Goal: Task Accomplishment & Management: Manage account settings

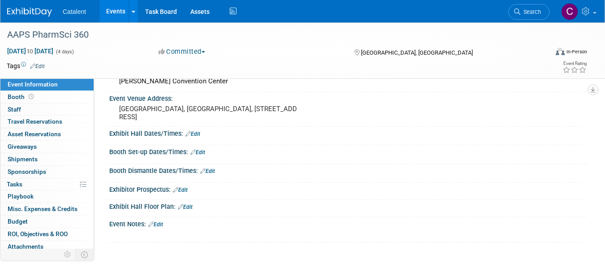
click at [605, 101] on html "Catalent Events Add Event Bulk Upload Events Shareable Event Boards Recently Vi…" at bounding box center [302, 85] width 605 height 272
click at [39, 184] on link "0% Tasks 0%" at bounding box center [46, 184] width 93 height 12
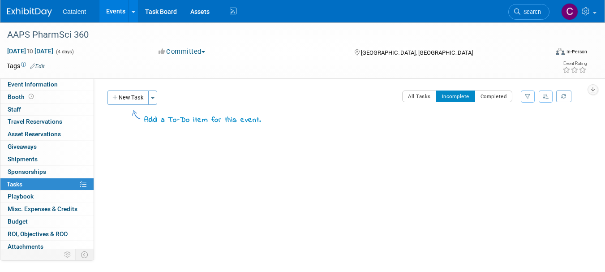
click at [127, 95] on button "New Task" at bounding box center [127, 97] width 41 height 14
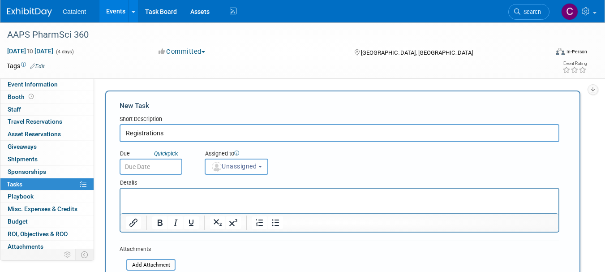
type input "Registrations"
click at [202, 195] on p "Rich Text Area. Press ALT-0 for help." at bounding box center [340, 196] width 428 height 9
click at [195, 196] on p "Nicole to register 2x attendees" at bounding box center [340, 196] width 428 height 9
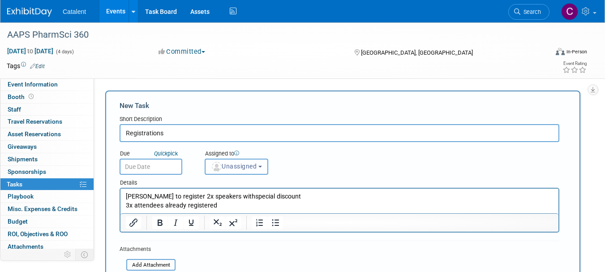
click at [251, 167] on span "Unassigned" at bounding box center [234, 166] width 46 height 7
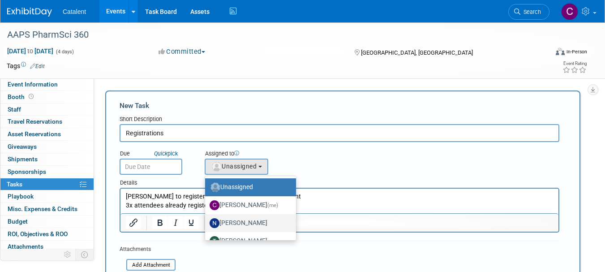
click at [249, 224] on label "[PERSON_NAME]" at bounding box center [248, 223] width 77 height 14
click at [206, 224] on input "[PERSON_NAME]" at bounding box center [204, 222] width 6 height 6
select select "02d4bfa8-3b27-41d6-9684-f5788393f352"
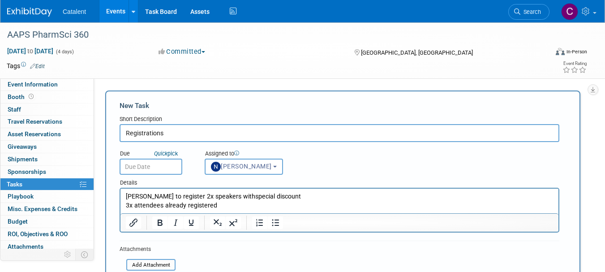
click at [164, 164] on input "text" at bounding box center [151, 167] width 63 height 16
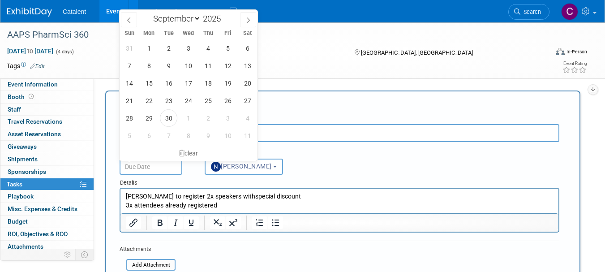
click at [337, 175] on div "Details" at bounding box center [340, 181] width 440 height 13
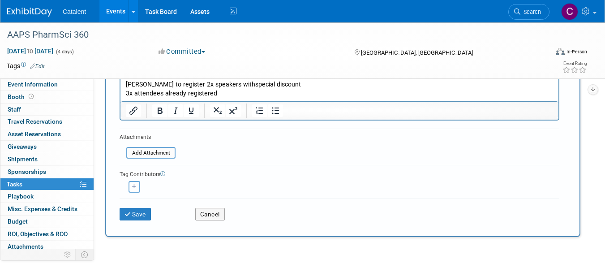
scroll to position [115, 0]
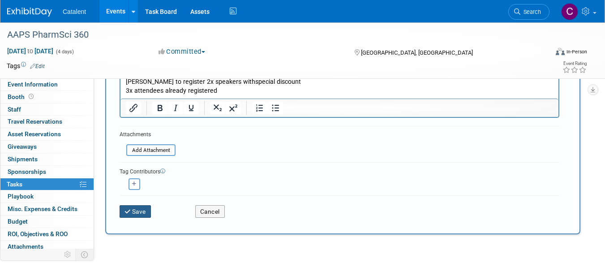
click at [144, 215] on button "Save" at bounding box center [135, 211] width 31 height 13
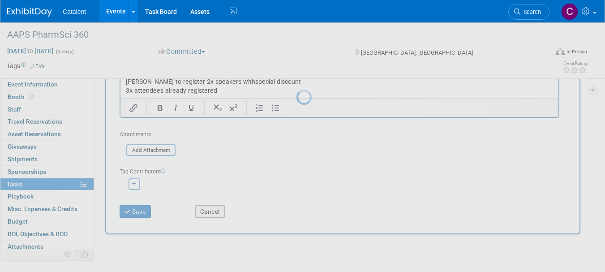
scroll to position [11, 0]
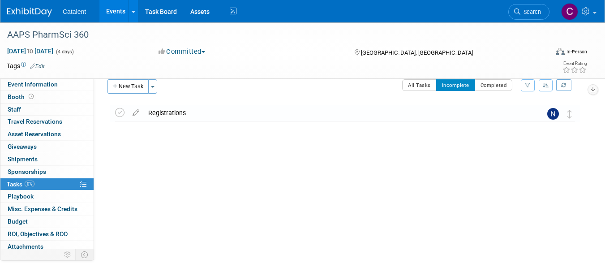
click at [133, 82] on button "New Task" at bounding box center [127, 86] width 41 height 14
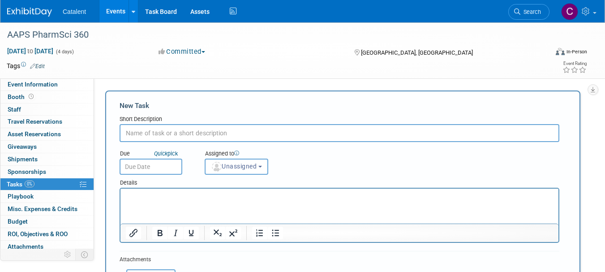
scroll to position [0, 0]
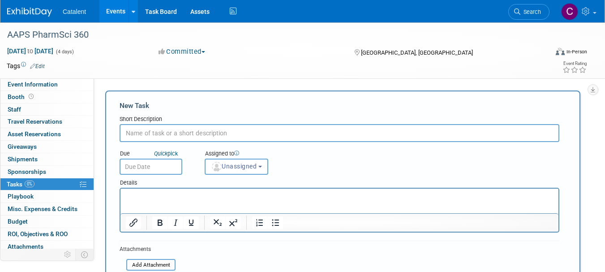
click at [200, 133] on input "text" at bounding box center [340, 133] width 440 height 18
type input "Touch base with marketing team"
click at [193, 191] on html at bounding box center [339, 195] width 438 height 13
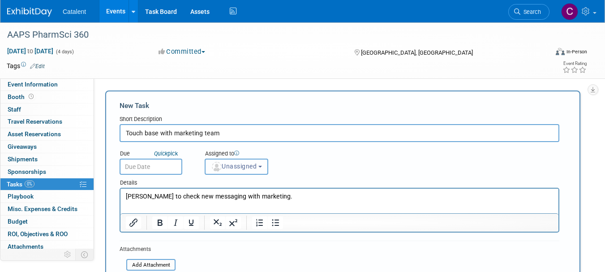
click at [247, 166] on span "Unassigned" at bounding box center [234, 166] width 46 height 7
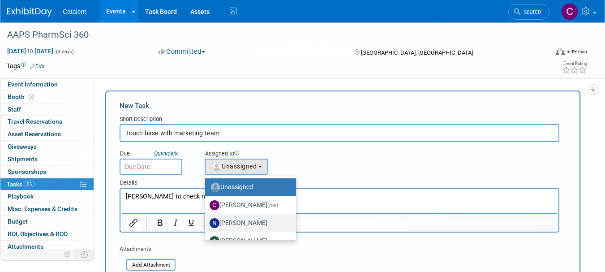
click at [246, 224] on label "[PERSON_NAME]" at bounding box center [248, 223] width 77 height 14
click at [206, 224] on input "[PERSON_NAME]" at bounding box center [204, 222] width 6 height 6
select select "02d4bfa8-3b27-41d6-9684-f5788393f352"
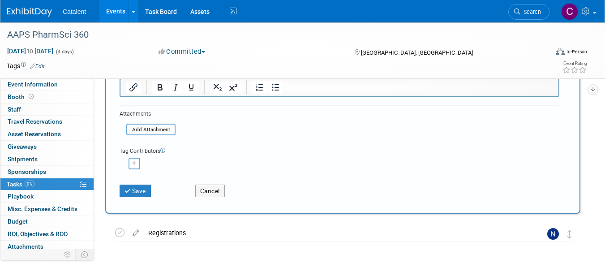
scroll to position [153, 0]
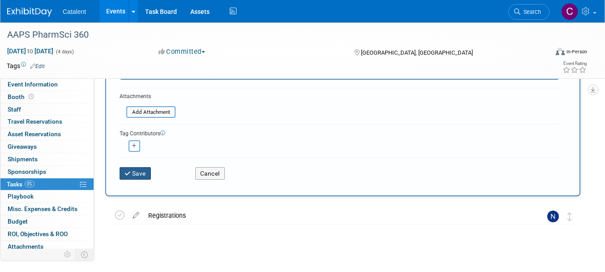
click at [144, 174] on button "Save" at bounding box center [135, 173] width 31 height 13
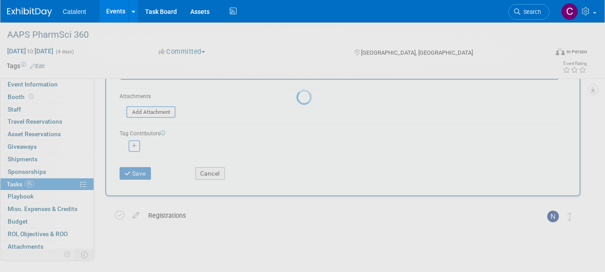
scroll to position [11, 0]
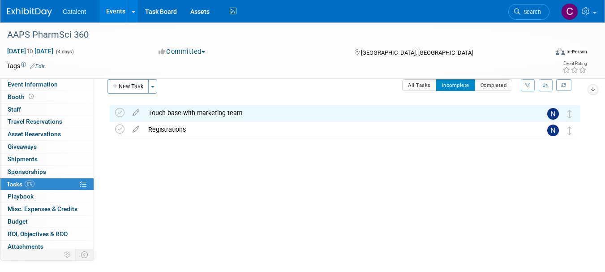
click at [133, 89] on button "New Task" at bounding box center [127, 86] width 41 height 14
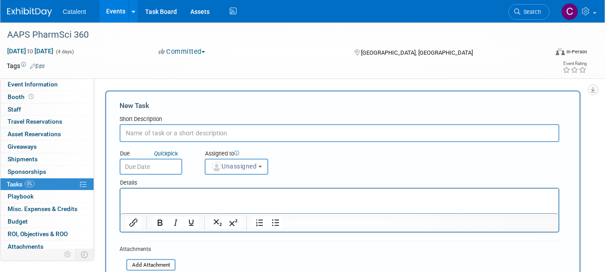
scroll to position [0, 0]
click at [187, 134] on input "text" at bounding box center [340, 133] width 440 height 18
type input "Give deadlines to 3D"
click at [224, 169] on span "Unassigned" at bounding box center [234, 166] width 46 height 7
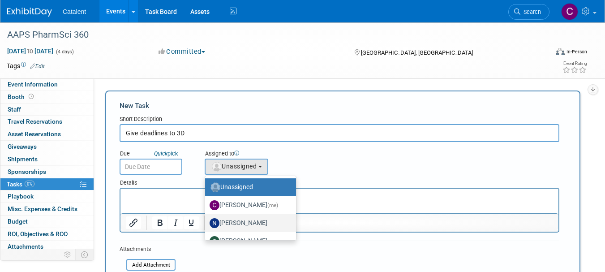
click at [232, 222] on label "[PERSON_NAME]" at bounding box center [248, 223] width 77 height 14
click at [206, 222] on input "[PERSON_NAME]" at bounding box center [204, 222] width 6 height 6
select select "02d4bfa8-3b27-41d6-9684-f5788393f352"
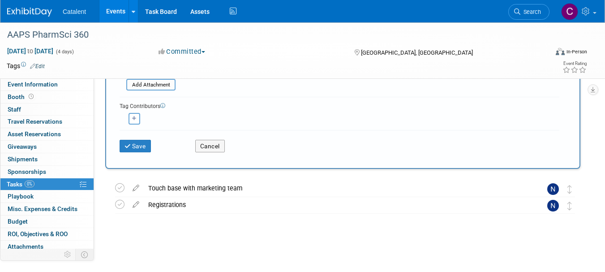
scroll to position [185, 0]
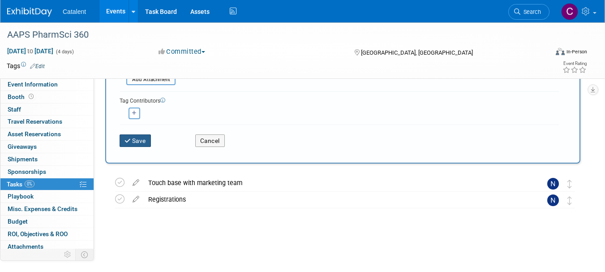
click at [140, 137] on button "Save" at bounding box center [135, 140] width 31 height 13
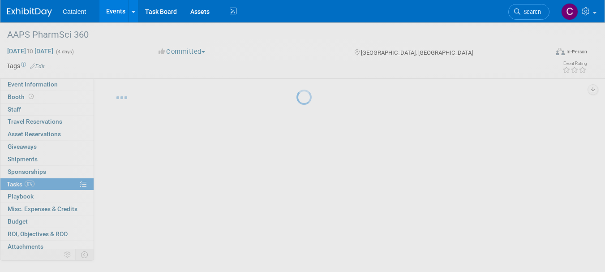
scroll to position [11, 0]
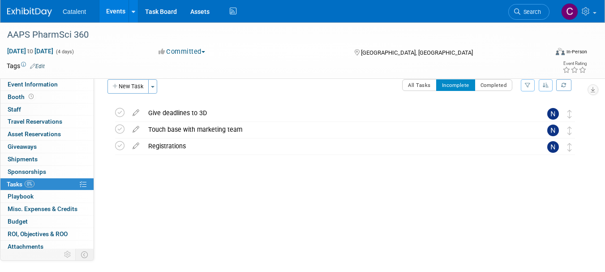
click at [24, 12] on img at bounding box center [29, 12] width 45 height 9
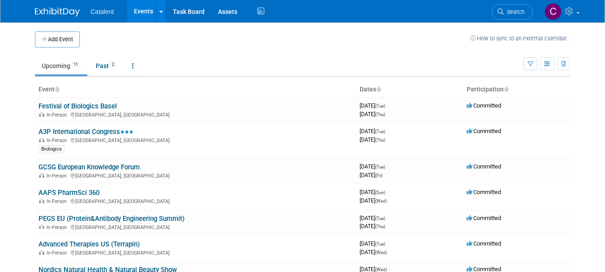
drag, startPoint x: 609, startPoint y: 53, endPoint x: 611, endPoint y: 4, distance: 48.9
click at [605, 4] on html "Catalent Events Add Event Bulk Upload Events Shareable Event Boards Recently Vi…" at bounding box center [302, 136] width 605 height 272
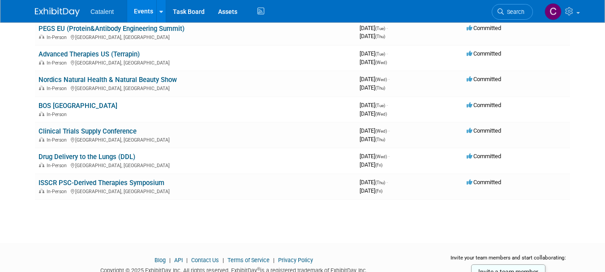
scroll to position [197, 0]
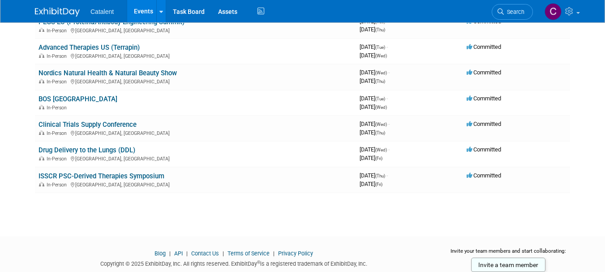
click at [101, 149] on link "Drug Delivery to the Lungs (DDL)" at bounding box center [87, 150] width 97 height 8
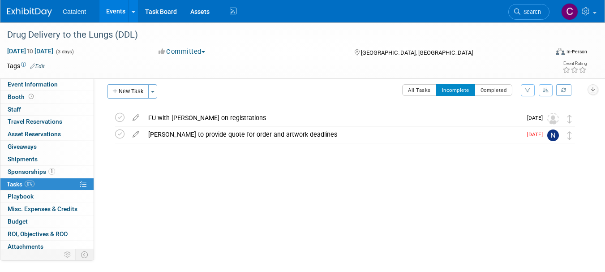
scroll to position [11, 0]
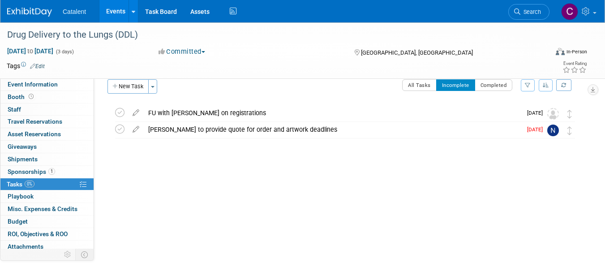
click at [223, 112] on div "FU with Stephanie Farraldo on registrations" at bounding box center [333, 112] width 378 height 15
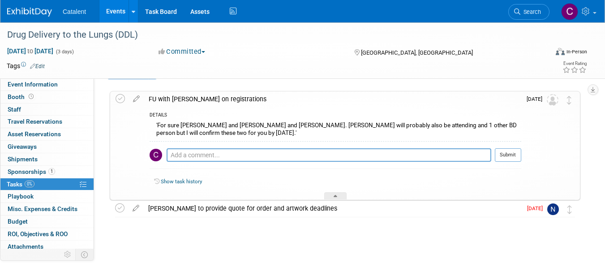
scroll to position [0, 0]
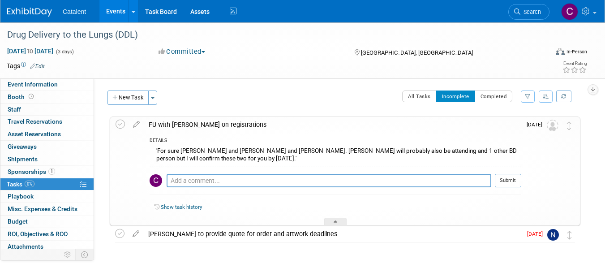
click at [138, 125] on icon at bounding box center [137, 122] width 16 height 11
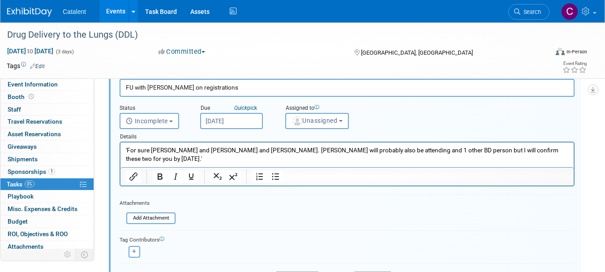
scroll to position [64, 0]
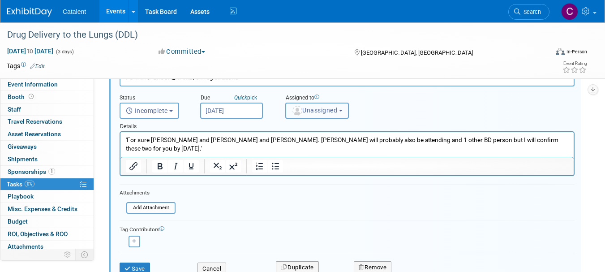
click at [331, 111] on span "Unassigned" at bounding box center [315, 110] width 46 height 7
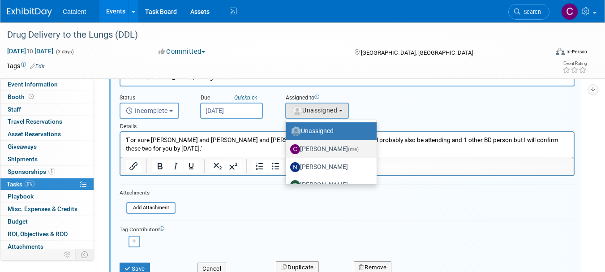
click at [328, 147] on label "Christina Szendi (me)" at bounding box center [328, 149] width 77 height 14
click at [287, 147] on input "Christina Szendi (me)" at bounding box center [284, 148] width 6 height 6
select select "28818f30-ac6f-4e6a-a0a1-35fa62081213"
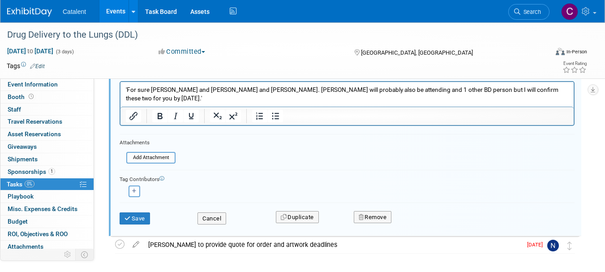
scroll to position [0, 0]
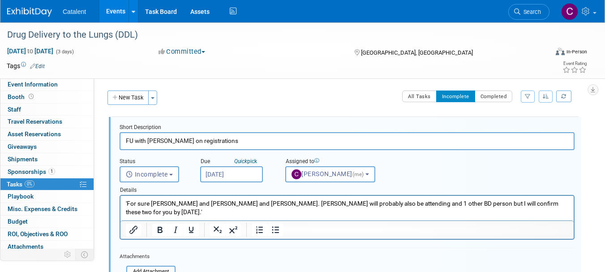
click at [273, 138] on input "FU with Stephanie Farraldo on registrations" at bounding box center [347, 140] width 455 height 17
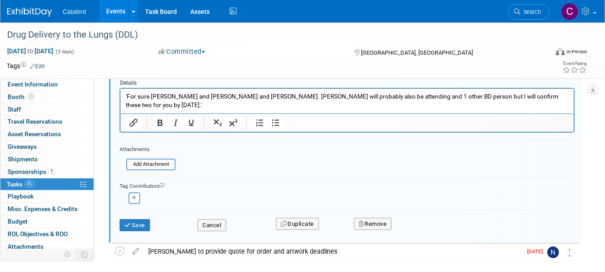
scroll to position [108, 0]
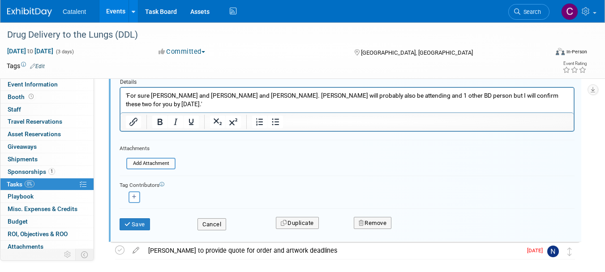
type input "FU with Stephanie Farraldo on registrations -before 15 Oct"
click at [143, 226] on button "Save" at bounding box center [135, 224] width 30 height 13
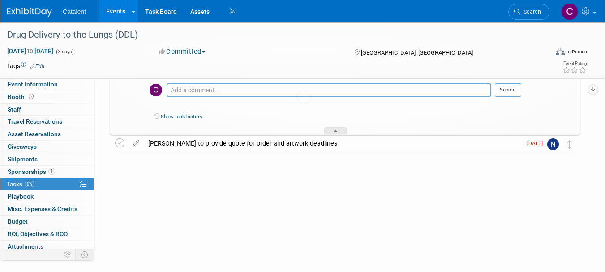
scroll to position [26, 0]
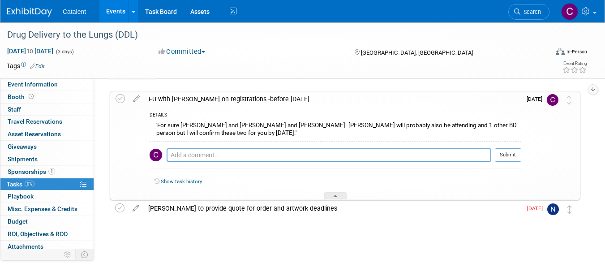
click at [38, 184] on link "0% Tasks 0%" at bounding box center [46, 184] width 93 height 12
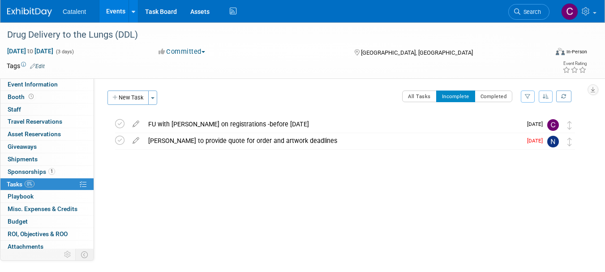
click at [222, 139] on div "Amber to provide quote for order and artwork deadlines" at bounding box center [333, 140] width 378 height 15
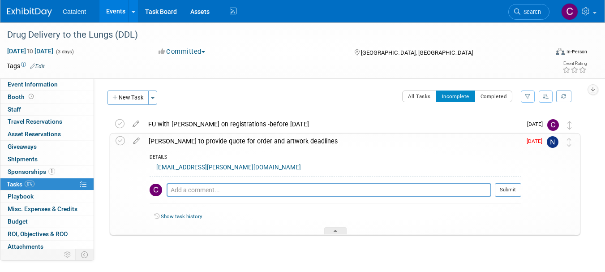
click at [222, 139] on div "Amber to provide quote for order and artwork deadlines" at bounding box center [332, 140] width 377 height 15
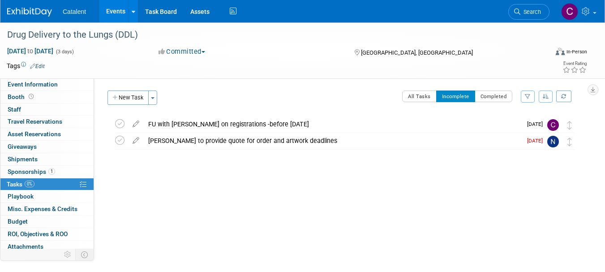
click at [222, 139] on div "Amber to provide quote for order and artwork deadlines" at bounding box center [333, 140] width 378 height 15
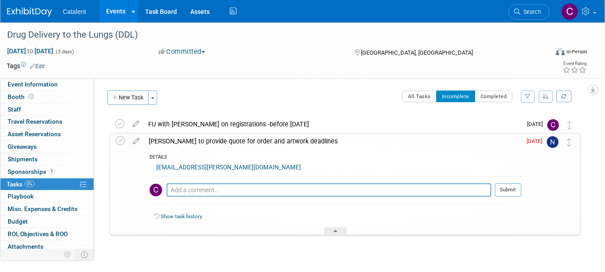
click at [50, 84] on span "Event Information" at bounding box center [33, 84] width 50 height 7
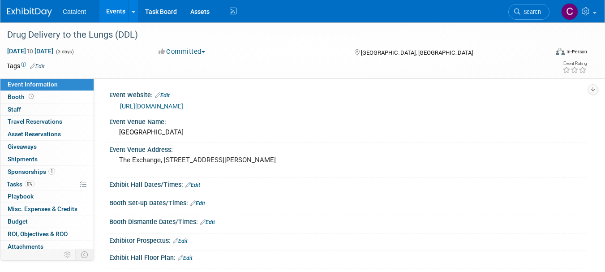
scroll to position [39, 0]
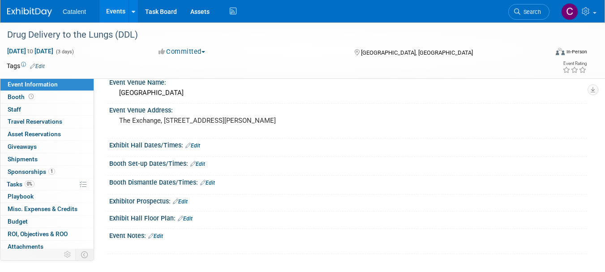
click at [198, 144] on link "Edit" at bounding box center [192, 145] width 15 height 6
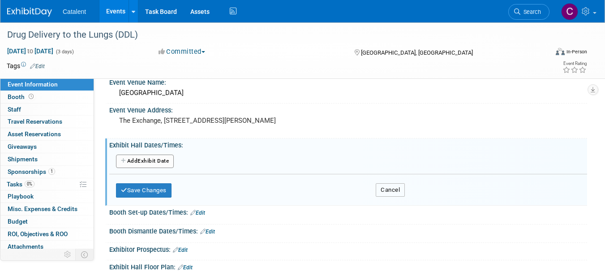
click at [400, 189] on button "Cancel" at bounding box center [390, 189] width 29 height 13
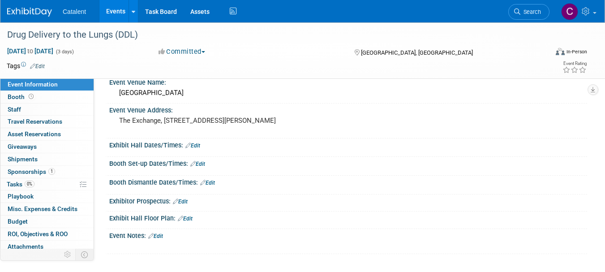
click at [202, 163] on link "Edit" at bounding box center [197, 164] width 15 height 6
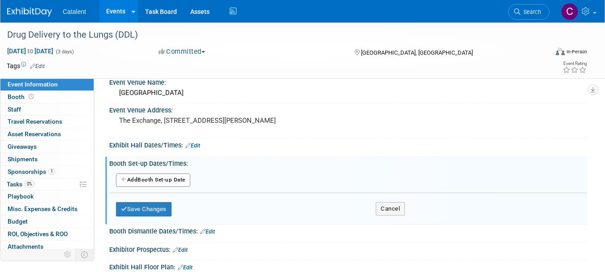
click at [171, 180] on button "Add Another Booth Set-up Date" at bounding box center [153, 179] width 74 height 13
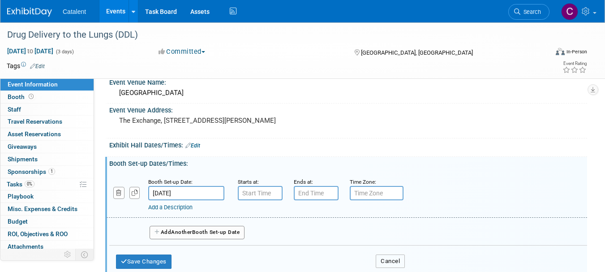
click at [393, 260] on button "Cancel" at bounding box center [390, 260] width 29 height 13
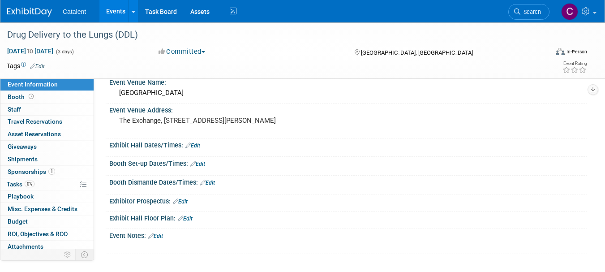
click at [188, 219] on link "Edit" at bounding box center [185, 218] width 15 height 6
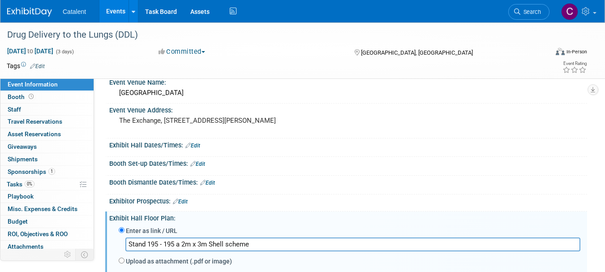
scroll to position [108, 0]
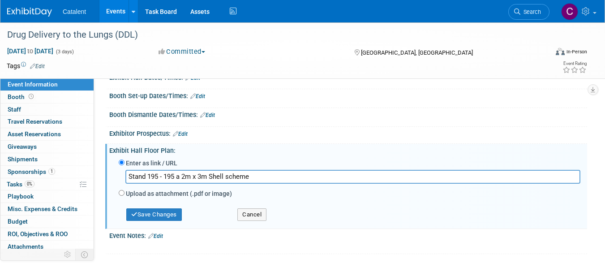
type input "Stand 195 - 195 a 2m x 3m Shell scheme"
click at [171, 213] on button "Save Changes" at bounding box center [154, 214] width 56 height 13
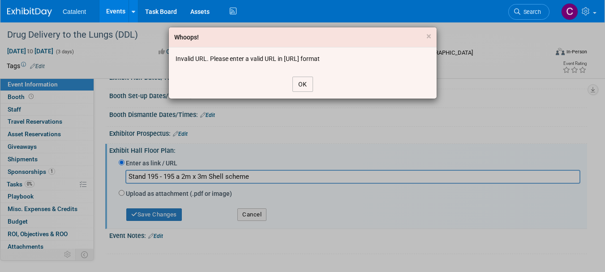
click at [301, 86] on button "OK" at bounding box center [302, 84] width 21 height 15
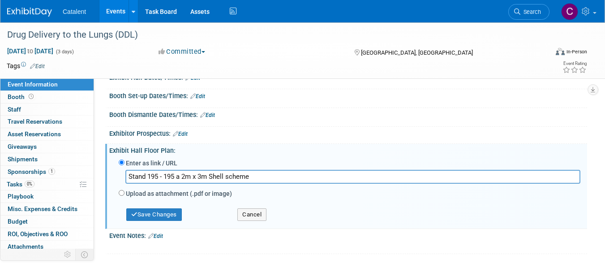
drag, startPoint x: 260, startPoint y: 176, endPoint x: 114, endPoint y: 180, distance: 146.1
click at [114, 180] on div "Enter as link / URL Stand 195 - 195 a 2m x 3m Shell scheme Upload as attachment…" at bounding box center [348, 191] width 478 height 72
click at [248, 209] on button "Cancel" at bounding box center [251, 214] width 29 height 13
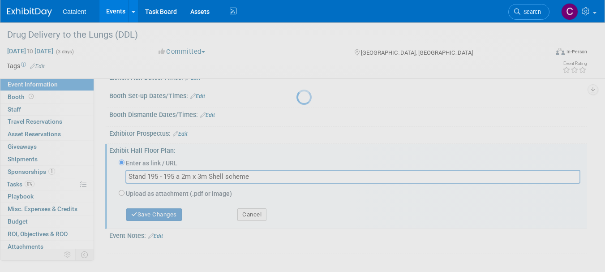
scroll to position [40, 0]
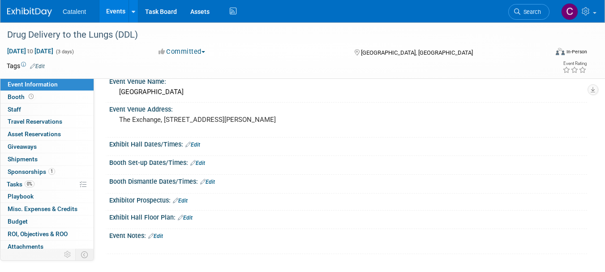
click at [159, 236] on link "Edit" at bounding box center [155, 236] width 15 height 6
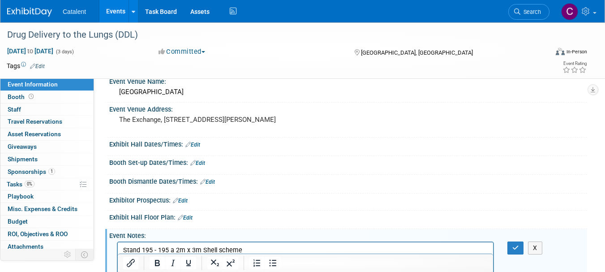
scroll to position [41, 0]
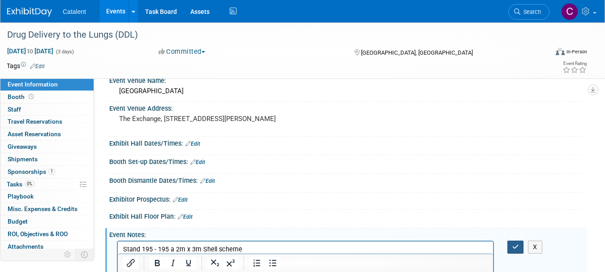
click at [516, 246] on icon "button" at bounding box center [515, 247] width 7 height 6
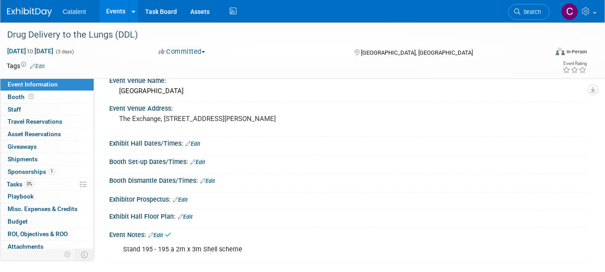
scroll to position [49, 0]
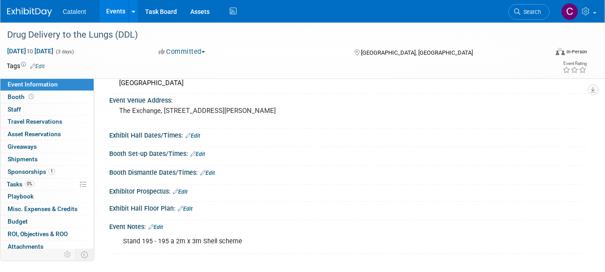
click at [34, 184] on span "0%" at bounding box center [30, 184] width 10 height 7
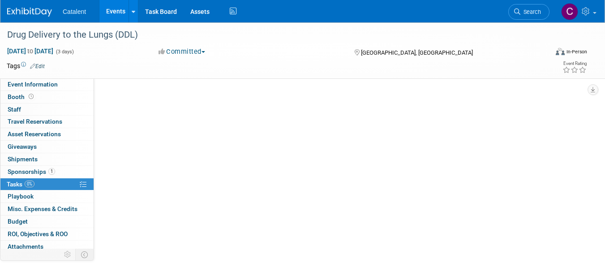
scroll to position [0, 0]
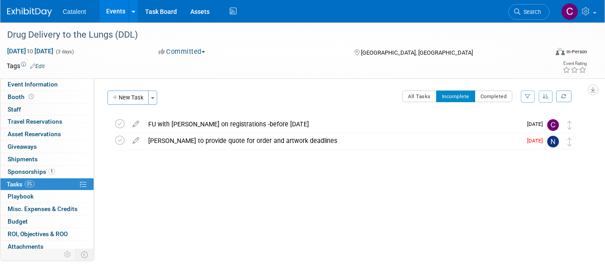
click at [136, 141] on icon at bounding box center [136, 138] width 16 height 11
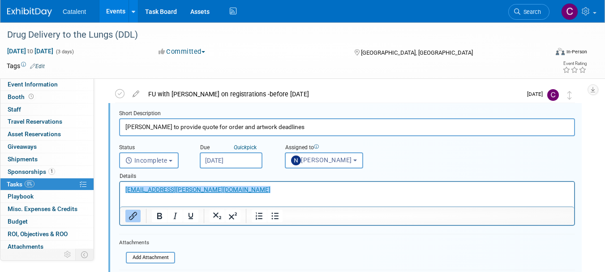
scroll to position [17, 0]
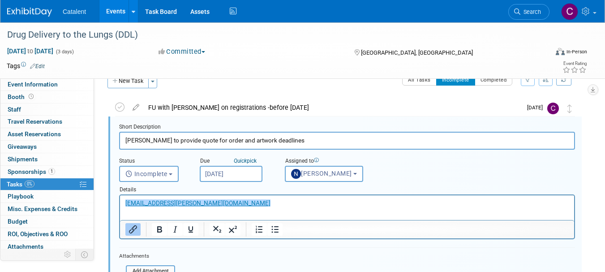
click at [40, 181] on link "0% Tasks 0%" at bounding box center [46, 184] width 93 height 12
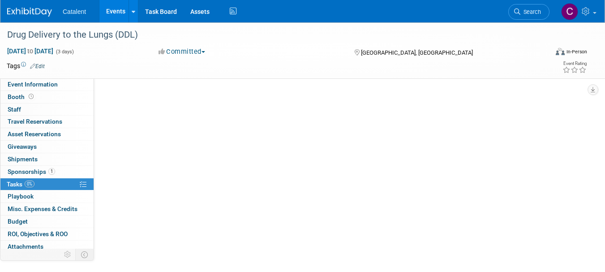
scroll to position [0, 0]
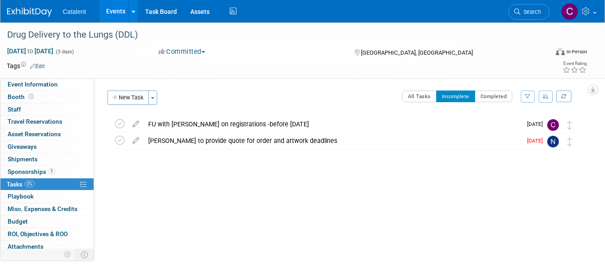
click at [123, 100] on button "New Task" at bounding box center [127, 97] width 41 height 14
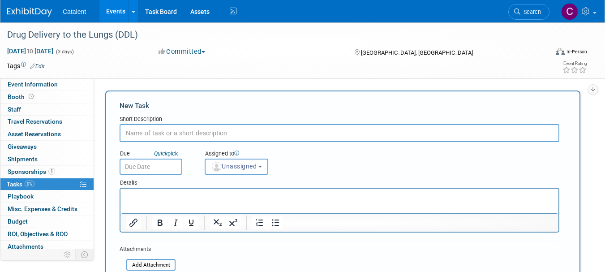
click at [154, 133] on input "text" at bounding box center [340, 133] width 440 height 18
type input "Check and complete invoice by3 Nov"
click at [203, 196] on p "Rich Text Area. Press ALT-0 for help." at bounding box center [340, 196] width 428 height 9
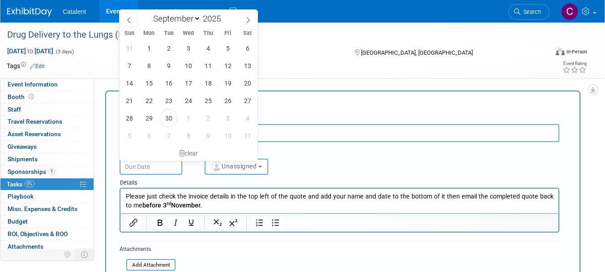
click at [167, 168] on input "text" at bounding box center [151, 167] width 63 height 16
click at [198, 17] on select "January February March April May June July August September October November De…" at bounding box center [175, 18] width 52 height 11
select select "10"
click at [149, 13] on select "January February March April May June July August September October November De…" at bounding box center [175, 18] width 52 height 11
click at [228, 51] on span "31" at bounding box center [227, 47] width 17 height 17
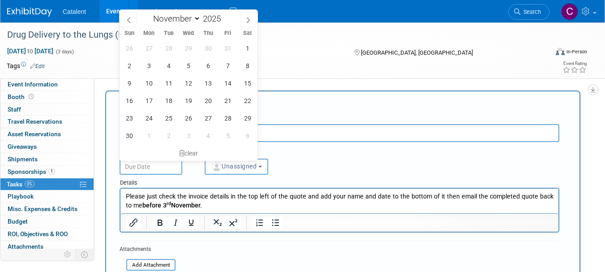
type input "Oct 31, 2025"
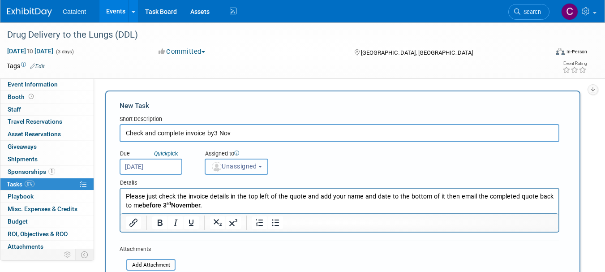
click at [250, 168] on span "Unassigned" at bounding box center [234, 166] width 46 height 7
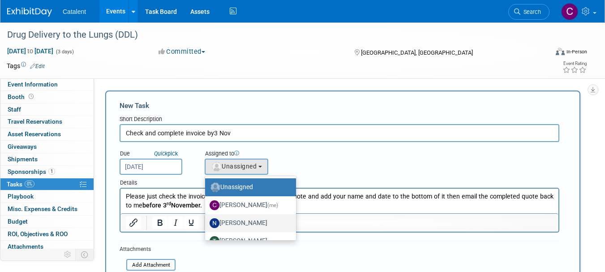
click at [251, 221] on label "[PERSON_NAME]" at bounding box center [248, 223] width 77 height 14
click at [206, 221] on input "[PERSON_NAME]" at bounding box center [204, 222] width 6 height 6
select select "02d4bfa8-3b27-41d6-9684-f5788393f352"
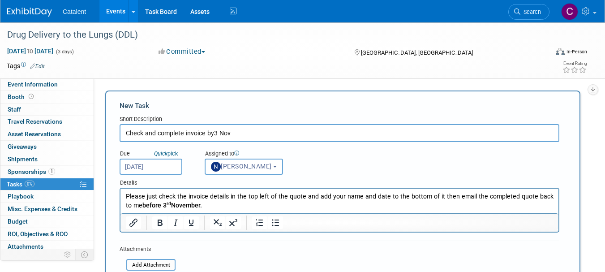
click at [213, 132] on input "Check and complete invoice by3 Nov" at bounding box center [340, 133] width 440 height 18
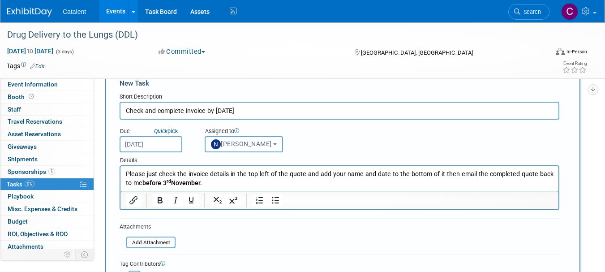
scroll to position [14, 0]
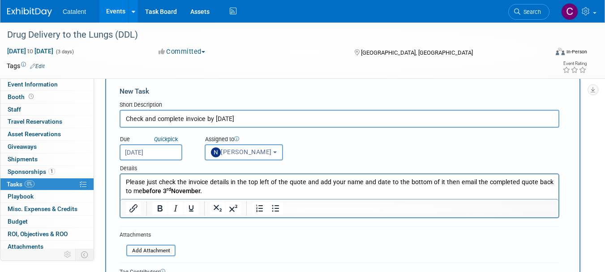
click at [185, 117] on input "Check and complete invoice by 3 Nov" at bounding box center [340, 119] width 440 height 18
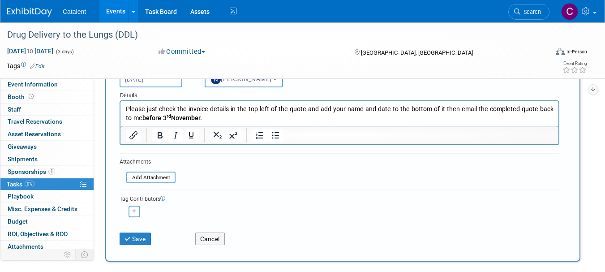
scroll to position [88, 0]
type input "Check and complete Full Circle invoice by 3 Nov"
click at [145, 239] on button "Save" at bounding box center [135, 238] width 31 height 13
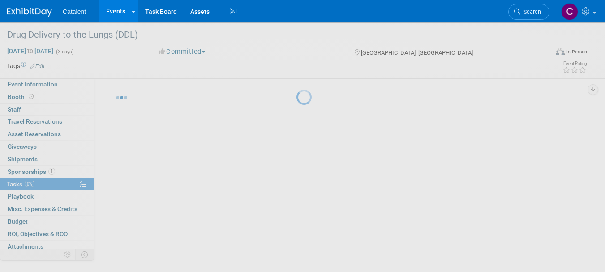
scroll to position [11, 0]
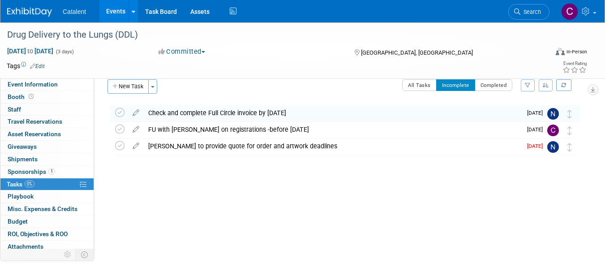
click at [129, 88] on button "New Task" at bounding box center [127, 86] width 41 height 14
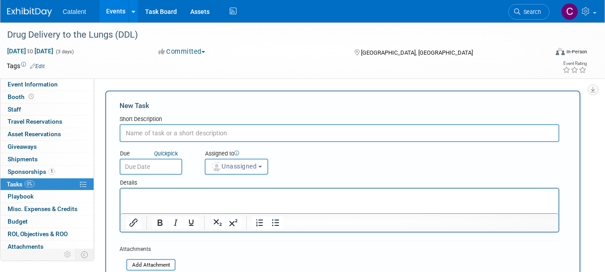
scroll to position [0, 0]
click at [154, 130] on input "Email artowrk files" at bounding box center [340, 133] width 440 height 18
click at [227, 130] on input "Email artwork files" at bounding box center [340, 133] width 440 height 18
click at [214, 132] on input "Email artwork files &visual mosk-ups" at bounding box center [340, 133] width 440 height 18
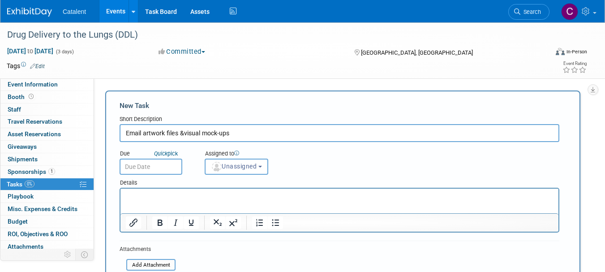
click at [234, 132] on input "Email artwork files &visual mock-ups" at bounding box center [340, 133] width 440 height 18
type input "Email artwork files &visual mock-ups - by 3 Nov"
click at [234, 169] on span "Unassigned" at bounding box center [234, 166] width 46 height 7
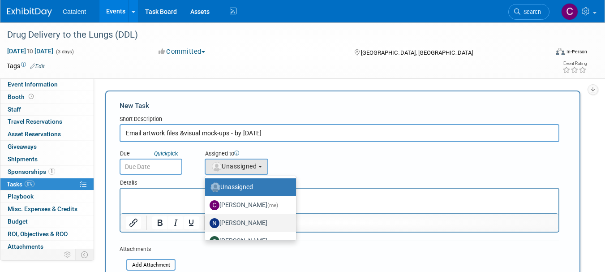
click at [236, 220] on label "[PERSON_NAME]" at bounding box center [248, 223] width 77 height 14
click at [206, 220] on input "[PERSON_NAME]" at bounding box center [204, 222] width 6 height 6
select select "02d4bfa8-3b27-41d6-9684-f5788393f352"
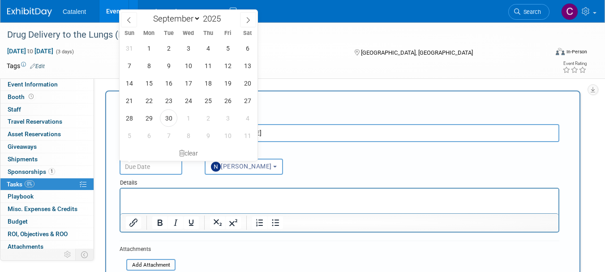
click at [158, 165] on input "text" at bounding box center [151, 167] width 63 height 16
click at [199, 17] on select "January February March April May June July August September October November De…" at bounding box center [175, 18] width 52 height 11
select select "9"
click at [149, 13] on select "January February March April May June July August September October November De…" at bounding box center [175, 18] width 52 height 11
click at [228, 116] on span "31" at bounding box center [227, 117] width 17 height 17
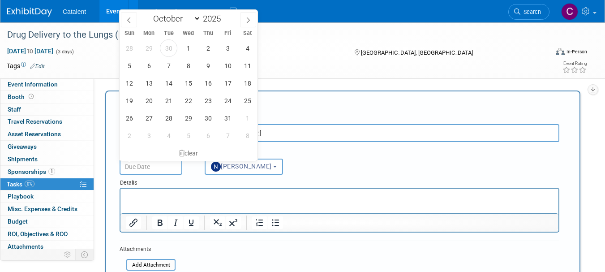
type input "Oct 31, 2025"
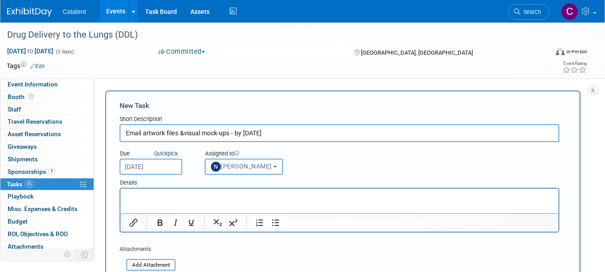
click at [170, 194] on p "Rich Text Area. Press ALT-0 for help." at bounding box center [340, 196] width 428 height 9
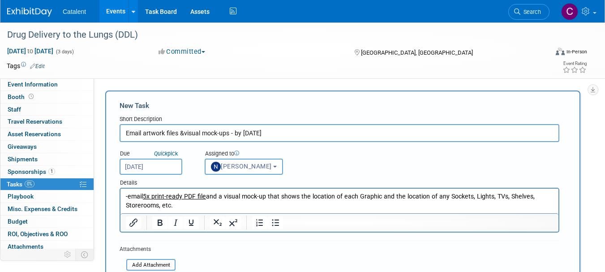
click at [222, 203] on p "-email 5x print-ready PDF file and a visual mock-up that shows the location of …" at bounding box center [340, 201] width 428 height 18
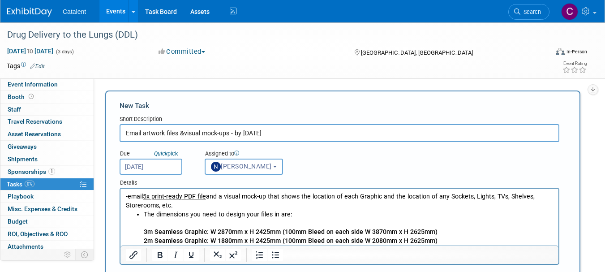
scroll to position [48, 0]
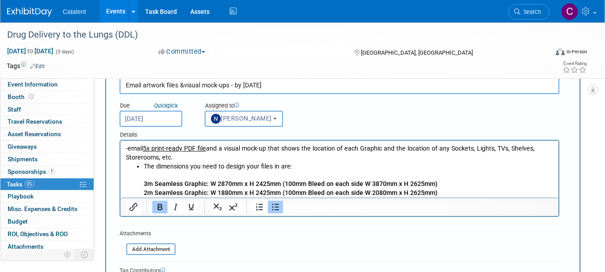
click at [452, 189] on p "2m Seamless Graphic: W 1880mm x H 2425mm (100mm Bleed on each side W 2080mm x H…" at bounding box center [349, 193] width 410 height 9
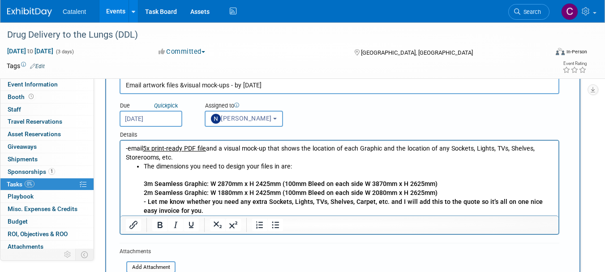
click at [443, 192] on p "2m Seamless Graphic: W 1880mm x H 2425mm (100mm Bleed on each side W 2080mm x H…" at bounding box center [349, 193] width 410 height 9
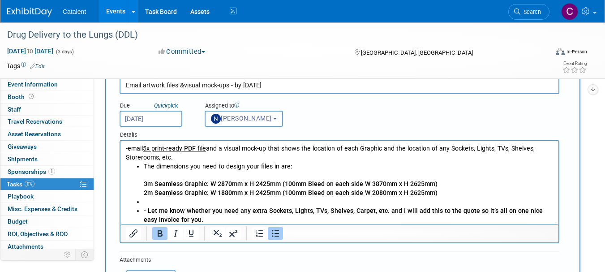
click at [143, 202] on ul "The dimensions you need to design your files in are: 3m Seamless Graphic: W 287…" at bounding box center [340, 193] width 428 height 62
click at [149, 210] on b "- Let me know whether you need any extra Sockets, Lights, TVs, Shelves, Carpet,…" at bounding box center [343, 215] width 399 height 16
click at [159, 210] on b "Let me know whether you need any extra Sockets, Lights, TVs, Shelves, Carpet, e…" at bounding box center [341, 215] width 395 height 16
drag, startPoint x: 188, startPoint y: 217, endPoint x: 139, endPoint y: 210, distance: 49.3
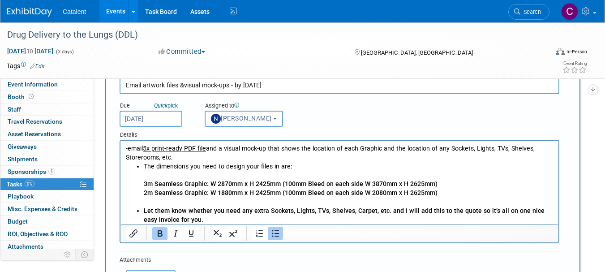
click at [144, 210] on li "Let them know whether you need any extra Sockets, Lights, TVs, Shelves, Carpet,…" at bounding box center [349, 215] width 410 height 18
click at [160, 232] on icon "Bold" at bounding box center [160, 233] width 11 height 11
click at [131, 149] on p "-email 5x print-ready PDF file and a visual mock-up that shows the location of …" at bounding box center [340, 153] width 428 height 18
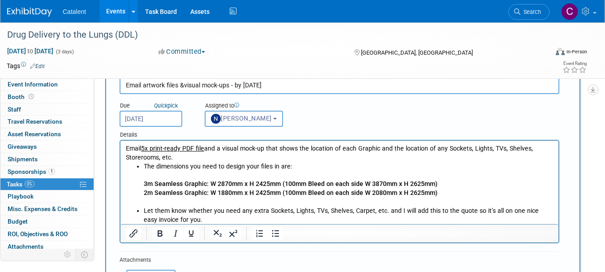
click at [128, 149] on p "Email 5x print-ready PDF file and a visual mock-up that shows the location of e…" at bounding box center [340, 153] width 428 height 18
click at [256, 234] on icon "Numbered list" at bounding box center [259, 233] width 7 height 7
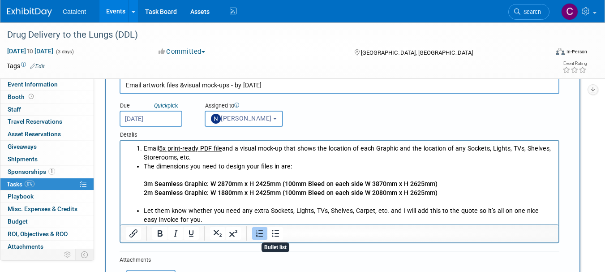
click at [281, 232] on button "Bullet list" at bounding box center [275, 233] width 15 height 13
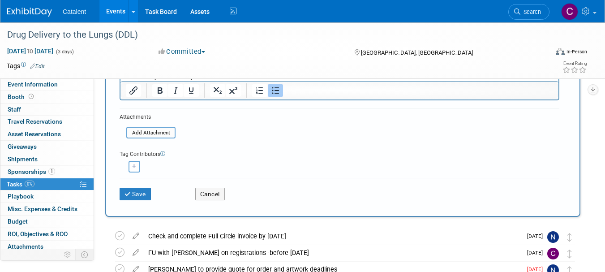
scroll to position [194, 0]
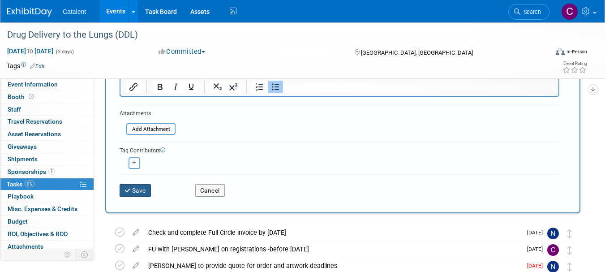
click at [143, 195] on button "Save" at bounding box center [135, 190] width 31 height 13
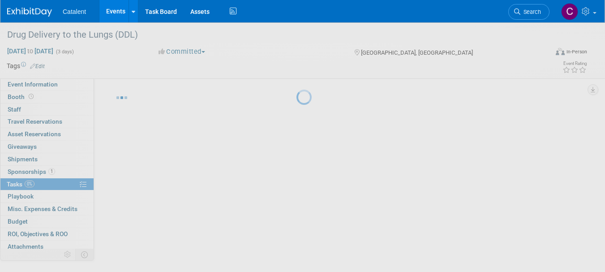
scroll to position [11, 0]
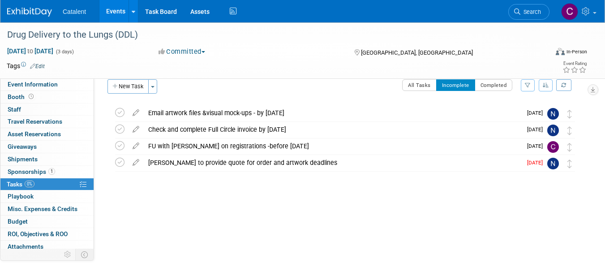
click at [34, 12] on img at bounding box center [29, 12] width 45 height 9
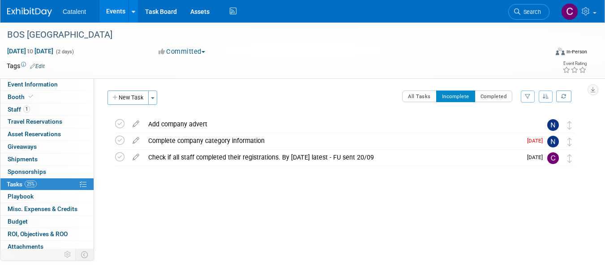
click at [218, 157] on div "Check if all staff completed their registrations. By 24 Nov latest - FU sent 20…" at bounding box center [333, 157] width 378 height 15
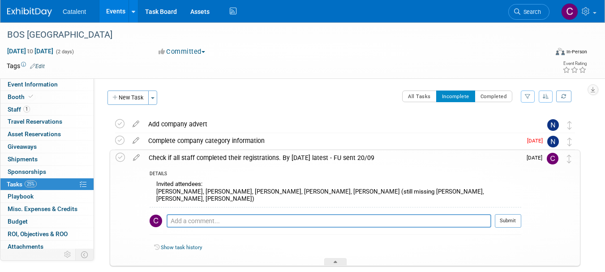
click at [120, 156] on icon at bounding box center [120, 157] width 9 height 9
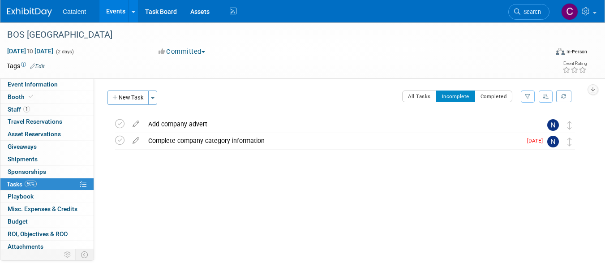
click at [133, 98] on button "New Task" at bounding box center [127, 97] width 41 height 14
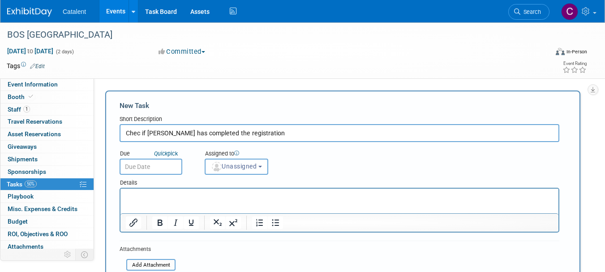
type input "Chec if Peter has completed the registration"
click at [243, 167] on span "Unassigned" at bounding box center [234, 166] width 46 height 7
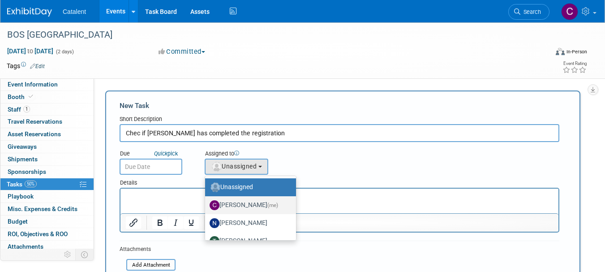
click at [243, 204] on label "Christina Szendi (me)" at bounding box center [248, 205] width 77 height 14
click at [206, 204] on input "Christina Szendi (me)" at bounding box center [204, 204] width 6 height 6
select select "28818f30-ac6f-4e6a-a0a1-35fa62081213"
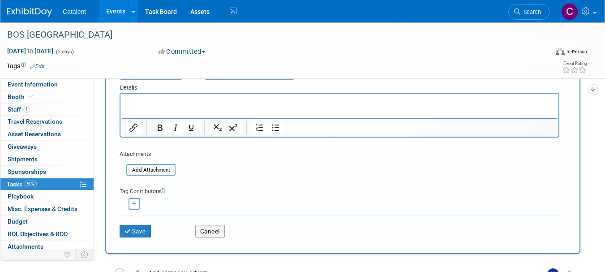
scroll to position [96, 0]
click at [142, 228] on button "Save" at bounding box center [135, 230] width 31 height 13
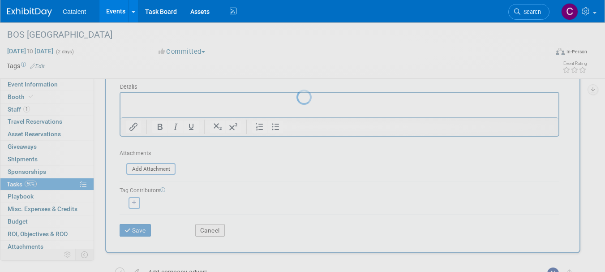
scroll to position [11, 0]
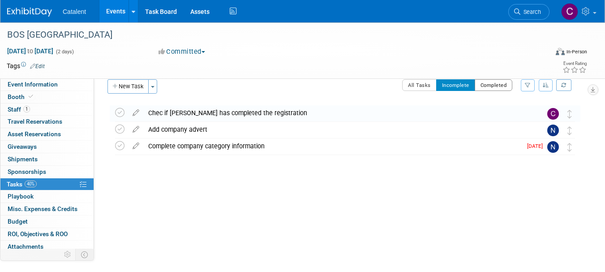
click at [494, 83] on button "Completed" at bounding box center [494, 85] width 38 height 12
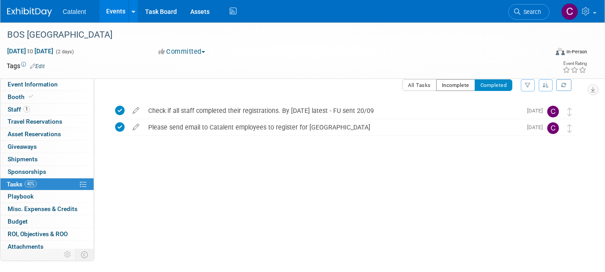
click at [450, 87] on button "Incomplete" at bounding box center [455, 85] width 39 height 12
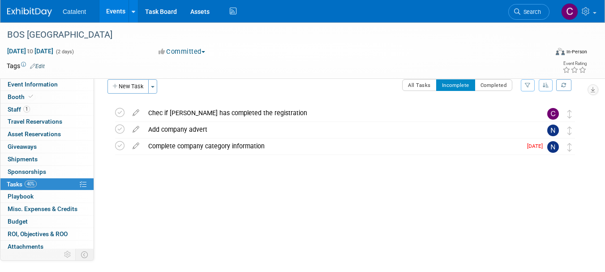
click at [227, 114] on div "Chec if Peter has completed the registration" at bounding box center [337, 112] width 386 height 15
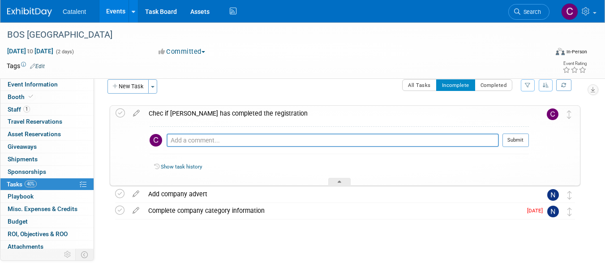
click at [136, 114] on icon at bounding box center [137, 111] width 16 height 11
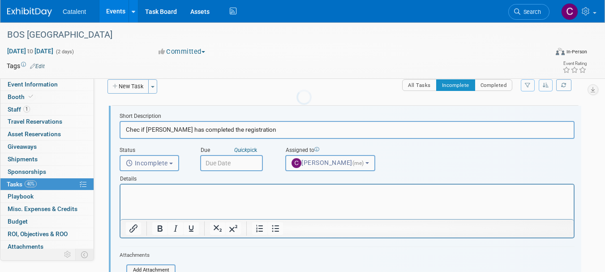
scroll to position [0, 0]
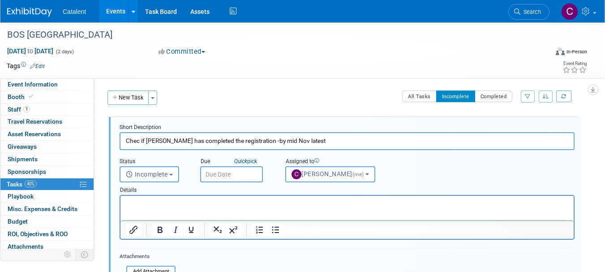
click at [262, 142] on input "Chec if Peter has completed the registration -by mid Nov latest" at bounding box center [347, 140] width 455 height 17
type input "Chec if Peter has completed the registration -by 24 Nov latest"
click at [222, 172] on input "text" at bounding box center [231, 174] width 63 height 16
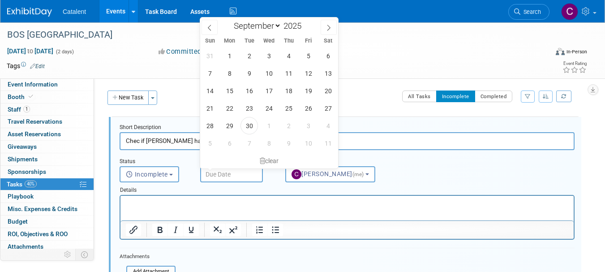
click at [275, 26] on select "January February March April May June July August September October November De…" at bounding box center [256, 25] width 52 height 11
select select "10"
click at [230, 20] on select "January February March April May June July August September October November De…" at bounding box center [256, 25] width 52 height 11
click at [232, 73] on span "3" at bounding box center [229, 72] width 17 height 17
type input "Nov 3, 2025"
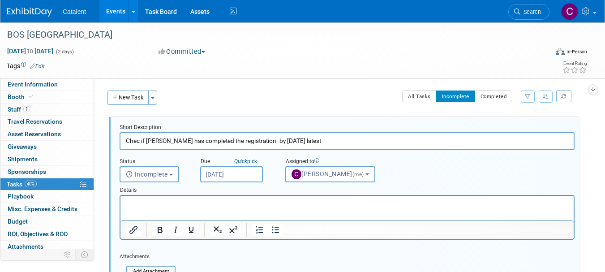
scroll to position [142, 0]
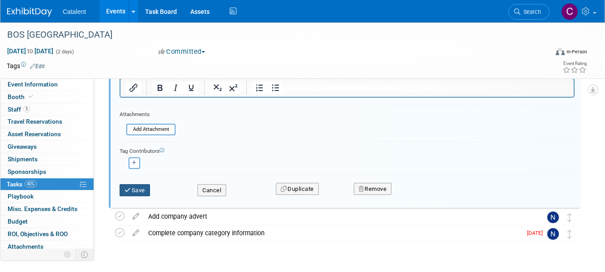
click at [142, 189] on button "Save" at bounding box center [135, 190] width 30 height 13
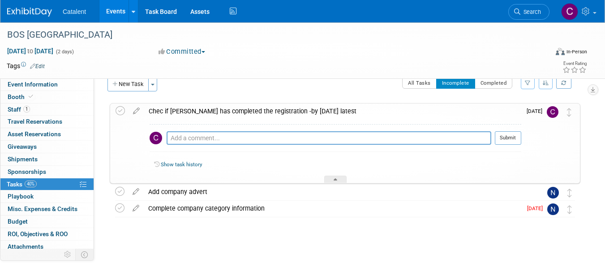
scroll to position [13, 0]
click at [53, 183] on link "40% Tasks 40%" at bounding box center [46, 184] width 93 height 12
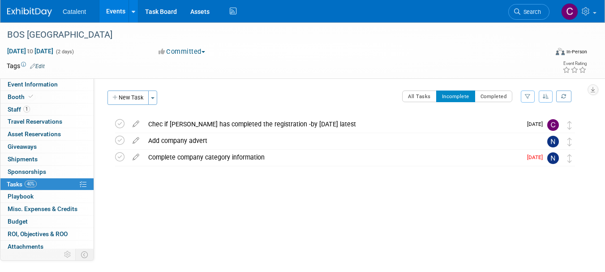
click at [24, 10] on img at bounding box center [29, 12] width 45 height 9
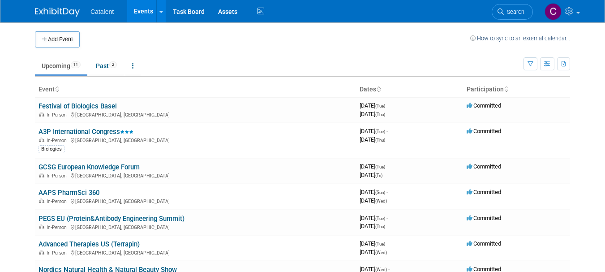
click at [103, 127] on td "A3P International Congress In-Person [GEOGRAPHIC_DATA], [GEOGRAPHIC_DATA] Biolo…" at bounding box center [195, 140] width 321 height 35
click at [103, 133] on link "A3P International Congress" at bounding box center [86, 132] width 95 height 8
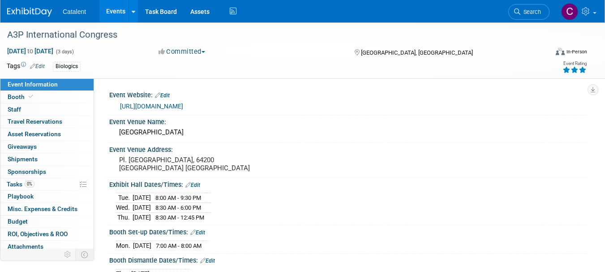
click at [47, 183] on link "0% Tasks 0%" at bounding box center [46, 184] width 93 height 12
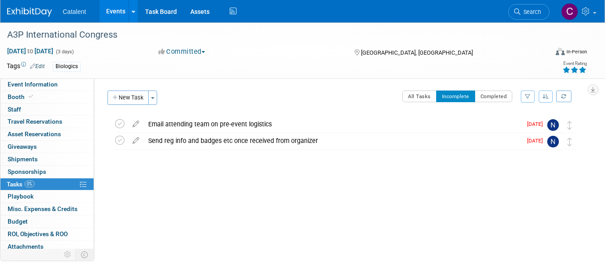
click at [129, 98] on button "New Task" at bounding box center [127, 97] width 41 height 14
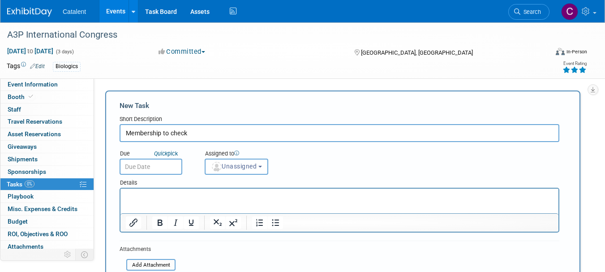
type input "Membership to check"
click at [253, 167] on span "Unassigned" at bounding box center [234, 166] width 46 height 7
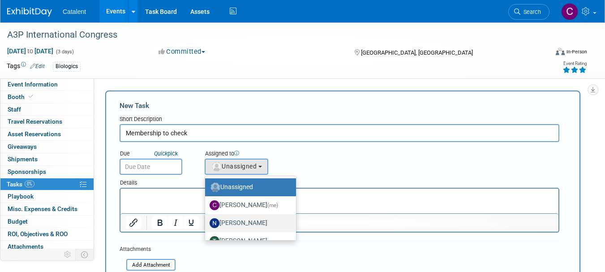
click at [252, 221] on label "[PERSON_NAME]" at bounding box center [248, 223] width 77 height 14
click at [206, 221] on input "[PERSON_NAME]" at bounding box center [204, 222] width 6 height 6
select select "02d4bfa8-3b27-41d6-9684-f5788393f352"
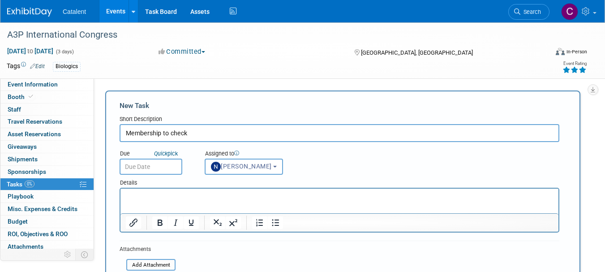
click at [206, 134] on input "Membership to check" at bounding box center [340, 133] width 440 height 18
type input "Membership to check with [PERSON_NAME]"
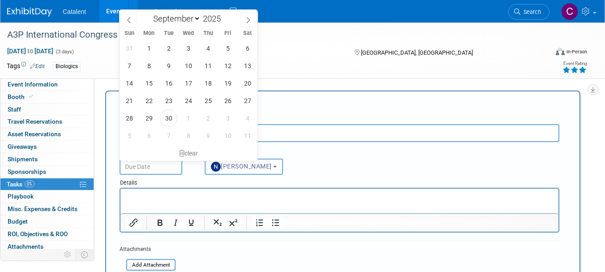
click at [150, 165] on input "text" at bounding box center [151, 167] width 63 height 16
click at [184, 115] on span "1" at bounding box center [188, 117] width 17 height 17
type input "[DATE]"
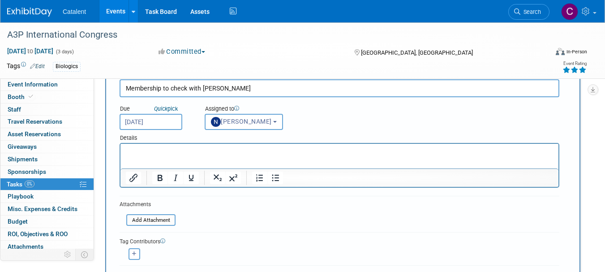
scroll to position [53, 0]
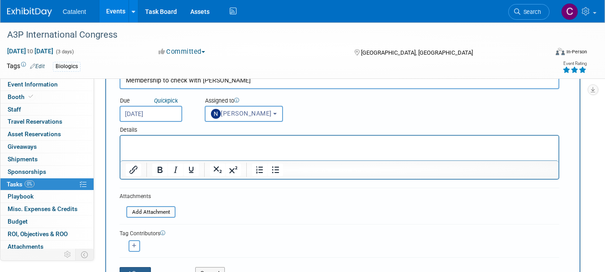
click at [138, 271] on button "Save" at bounding box center [135, 273] width 31 height 13
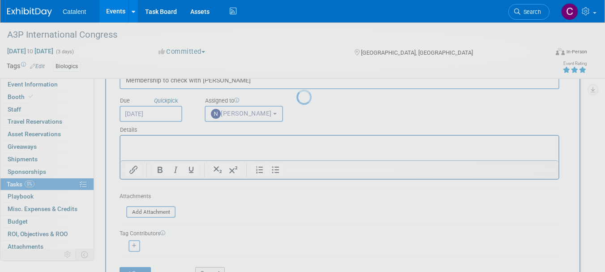
scroll to position [11, 0]
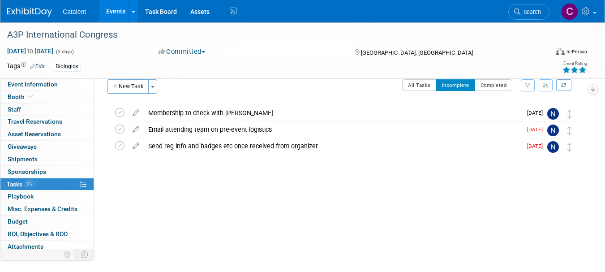
click at [28, 12] on img at bounding box center [29, 12] width 45 height 9
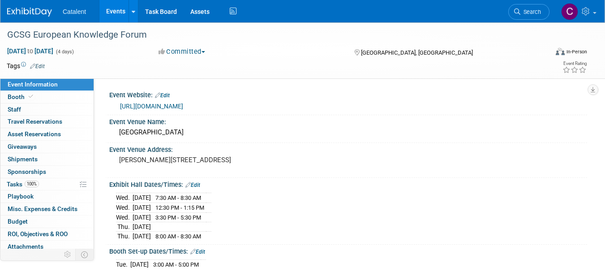
click at [53, 186] on link "100% Tasks 100%" at bounding box center [46, 184] width 93 height 12
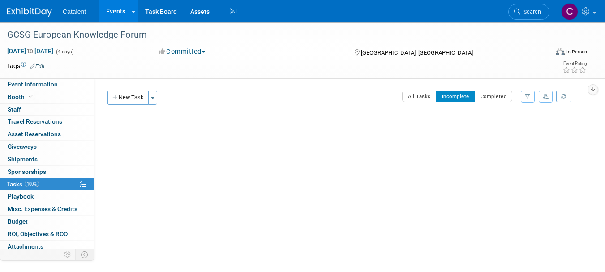
click at [124, 96] on button "New Task" at bounding box center [127, 97] width 41 height 14
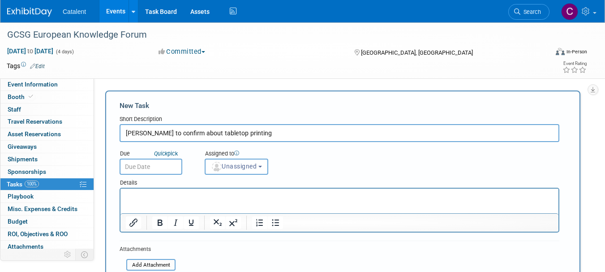
type input "[PERSON_NAME] to confirm about tabletop printing"
click at [231, 165] on span "Unassigned" at bounding box center [234, 166] width 46 height 7
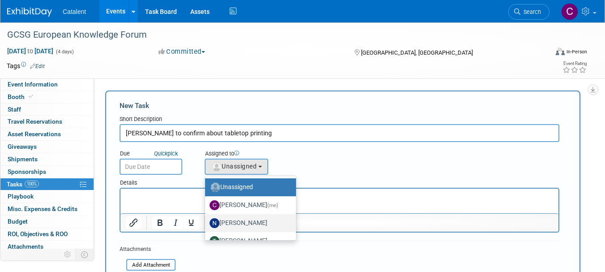
click at [241, 226] on label "[PERSON_NAME]" at bounding box center [248, 223] width 77 height 14
click at [206, 225] on input "[PERSON_NAME]" at bounding box center [204, 222] width 6 height 6
select select "02d4bfa8-3b27-41d6-9684-f5788393f352"
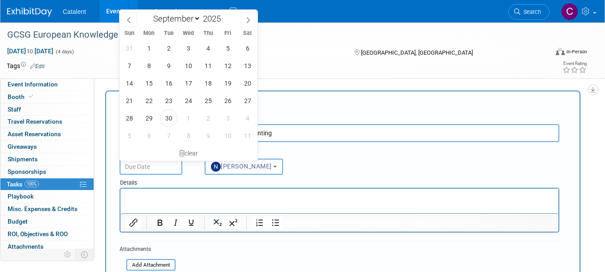
click at [161, 165] on input "text" at bounding box center [151, 167] width 63 height 16
click at [228, 123] on span "3" at bounding box center [227, 117] width 17 height 17
type input "Oct 3, 2025"
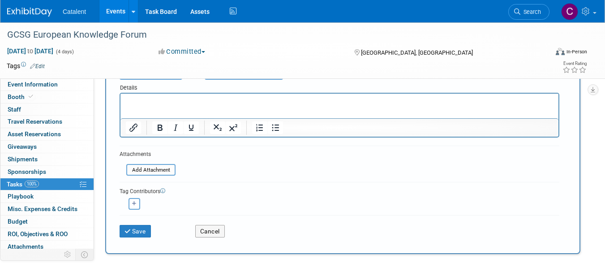
scroll to position [110, 0]
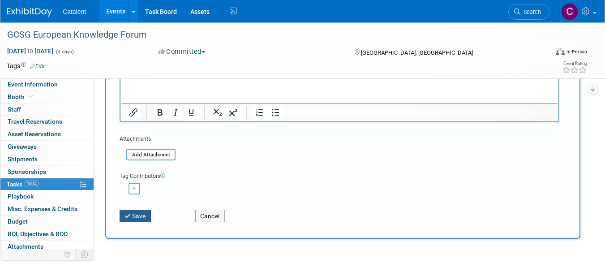
click at [138, 218] on button "Save" at bounding box center [135, 216] width 31 height 13
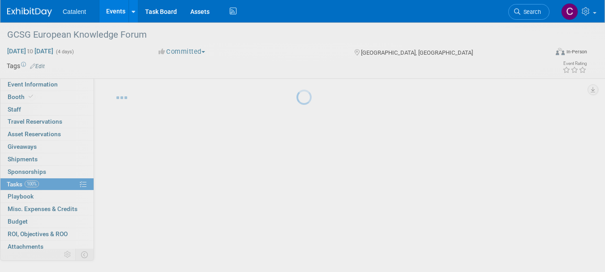
scroll to position [11, 0]
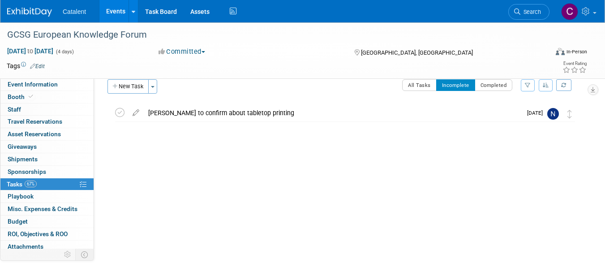
click at [30, 9] on img at bounding box center [29, 12] width 45 height 9
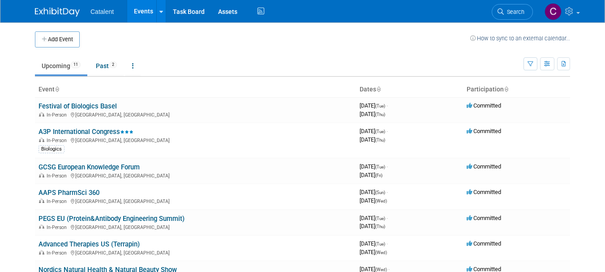
click at [159, 218] on link "PEGS EU (Protein&Antibody Engineering Summit)" at bounding box center [112, 219] width 146 height 8
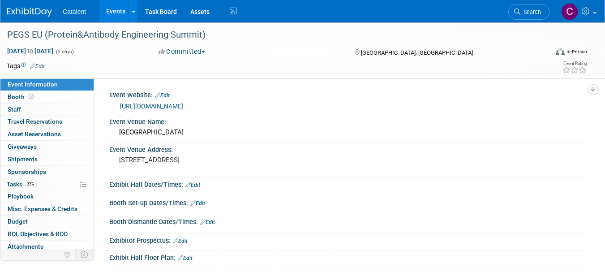
click at [54, 185] on link "33% Tasks 33%" at bounding box center [46, 184] width 93 height 12
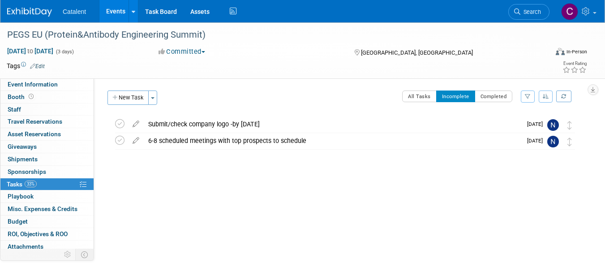
click at [53, 86] on span "Event Information" at bounding box center [33, 84] width 50 height 7
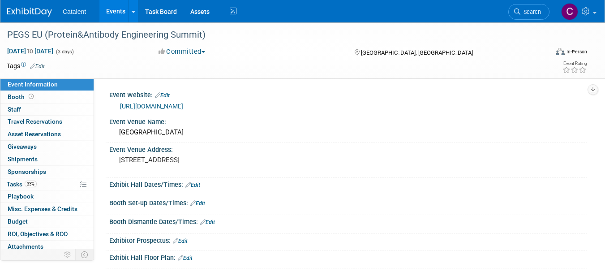
click at [183, 106] on link "https://www.pegsummiteurope.com" at bounding box center [151, 106] width 63 height 7
click at [43, 182] on link "33% Tasks 33%" at bounding box center [46, 184] width 93 height 12
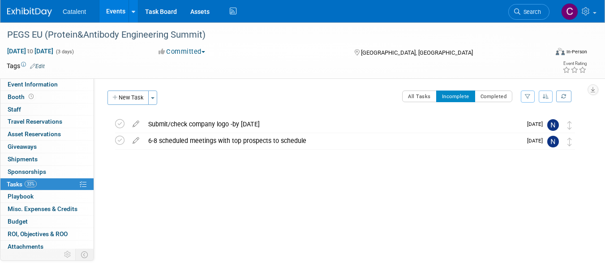
click at [127, 97] on button "New Task" at bounding box center [127, 97] width 41 height 14
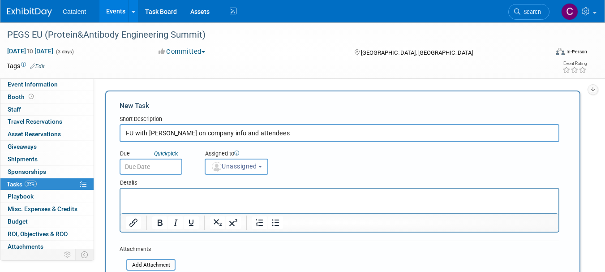
type input "FU with Alissa on company info and attendees"
click at [233, 167] on span "Unassigned" at bounding box center [234, 166] width 46 height 7
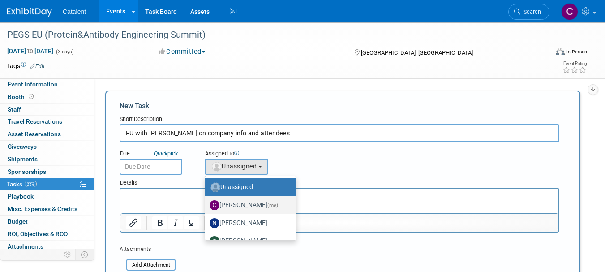
click at [237, 205] on label "Christina Szendi (me)" at bounding box center [248, 205] width 77 height 14
click at [206, 205] on input "Christina Szendi (me)" at bounding box center [204, 204] width 6 height 6
select select "28818f30-ac6f-4e6a-a0a1-35fa62081213"
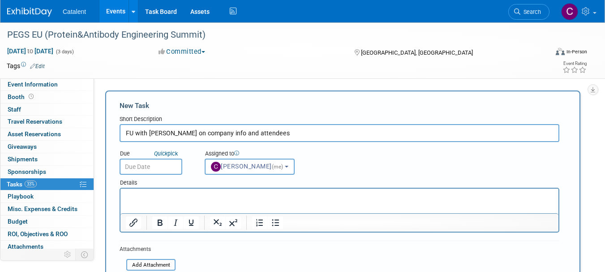
click at [266, 138] on input "FU with Alissa on company info and attendees" at bounding box center [340, 133] width 440 height 18
type input "FU with Alissa on company info and attendees -by 15 Oct"
click at [158, 163] on input "text" at bounding box center [151, 167] width 63 height 16
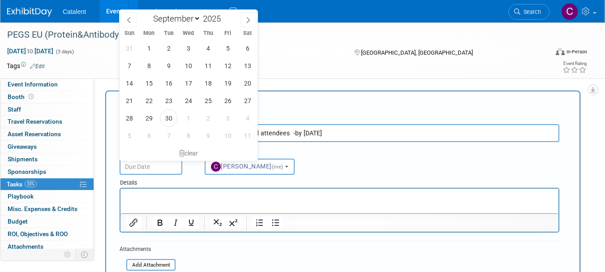
click at [195, 18] on select "January February March April May June July August September October November De…" at bounding box center [175, 18] width 52 height 11
select select "9"
click at [149, 13] on select "January February March April May June July August September October November De…" at bounding box center [175, 18] width 52 height 11
click at [192, 60] on span "8" at bounding box center [188, 65] width 17 height 17
type input "Oct 8, 2025"
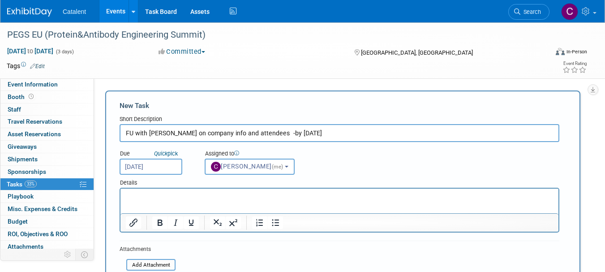
click at [163, 197] on p "Rich Text Area. Press ALT-0 for help." at bounding box center [340, 196] width 428 height 9
click at [203, 192] on p "Rich Text Area. Press ALT-0 for help." at bounding box center [340, 196] width 428 height 9
paste body "Rich Text Area. Press ALT-0 for help."
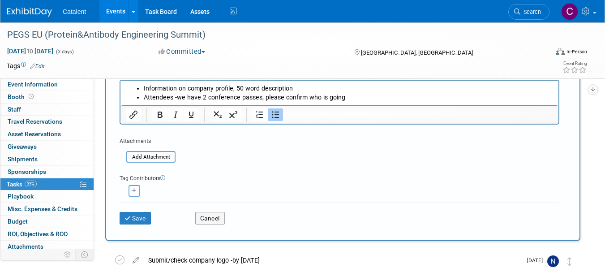
scroll to position [109, 0]
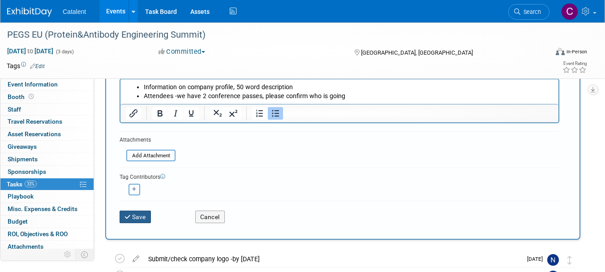
click at [144, 219] on button "Save" at bounding box center [135, 217] width 31 height 13
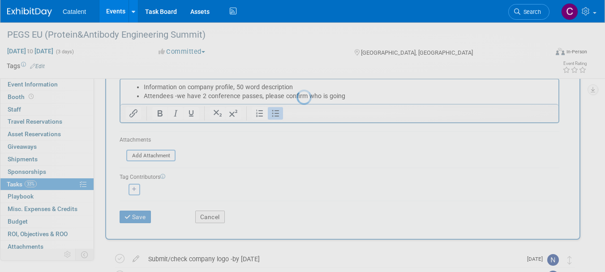
scroll to position [11, 0]
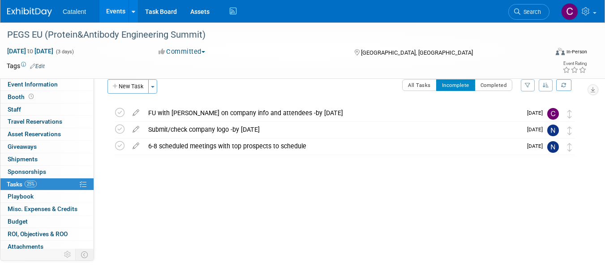
click at [193, 131] on div "Submit/check company logo -by 15 Oct" at bounding box center [333, 129] width 378 height 15
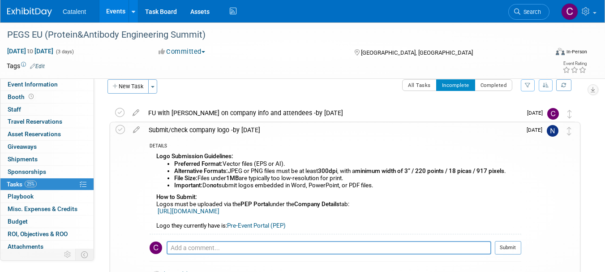
click at [138, 131] on icon at bounding box center [137, 127] width 16 height 11
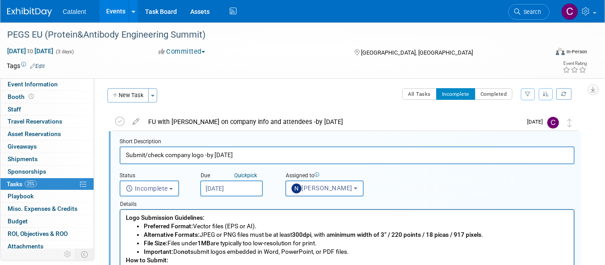
scroll to position [0, 0]
click at [204, 156] on input "Submit/check company logo -by 15 Oct" at bounding box center [347, 154] width 455 height 17
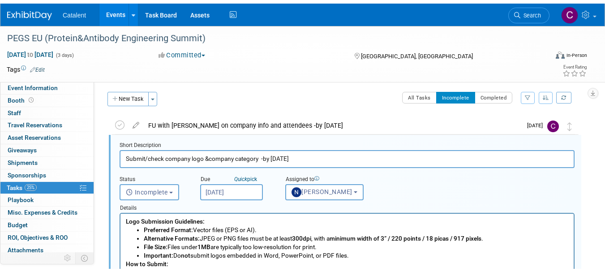
scroll to position [216, 0]
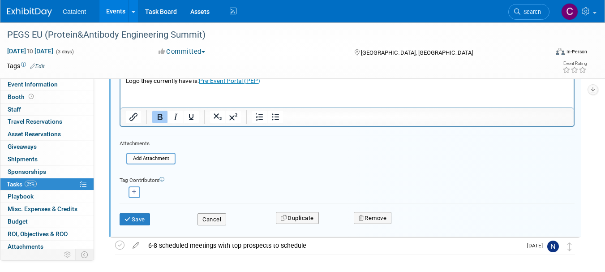
type input "Submit/check company logo &company category -by 15 Oct"
click at [136, 221] on button "Save" at bounding box center [135, 219] width 30 height 13
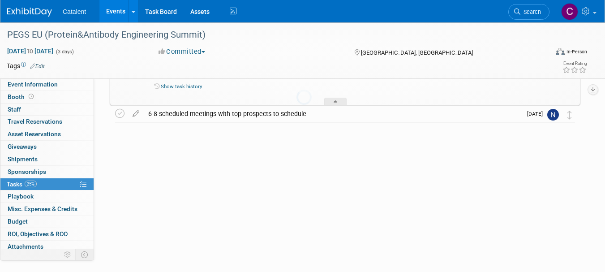
scroll to position [104, 0]
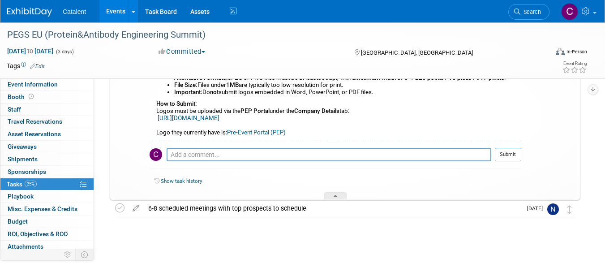
click at [34, 14] on img at bounding box center [29, 12] width 45 height 9
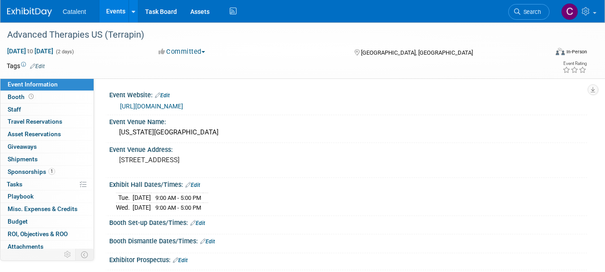
click at [39, 183] on link "0% Tasks 0%" at bounding box center [46, 184] width 93 height 12
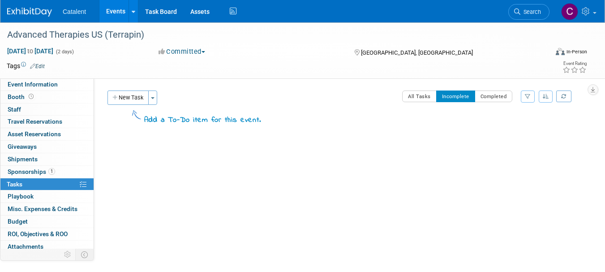
click at [139, 100] on button "New Task" at bounding box center [127, 97] width 41 height 14
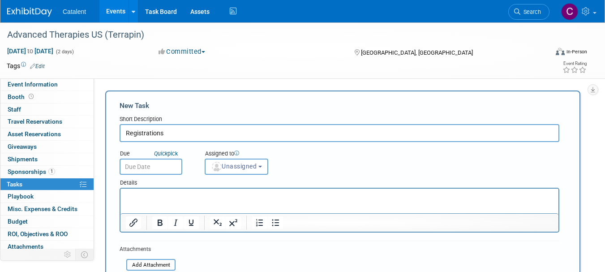
click at [160, 198] on p "Rich Text Area. Press ALT-0 for help." at bounding box center [340, 196] width 428 height 9
click at [181, 133] on input "Registrations" at bounding box center [340, 133] width 440 height 18
type input "Registrations &passes"
click at [169, 194] on p "Rich Text Area. Press ALT-0 for help." at bounding box center [340, 196] width 428 height 9
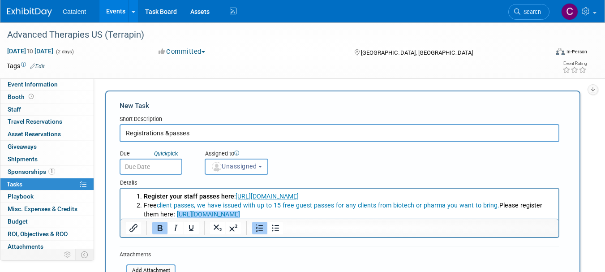
click at [393, 212] on li "Free client passes, we have issued with up to 15 free guest passes for any clie…" at bounding box center [349, 210] width 410 height 18
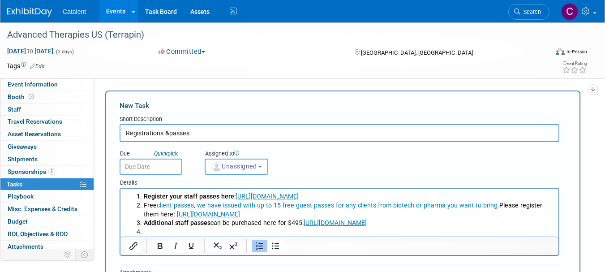
click at [153, 231] on li "Rich Text Area. Press ALT-0 for help." at bounding box center [349, 232] width 410 height 9
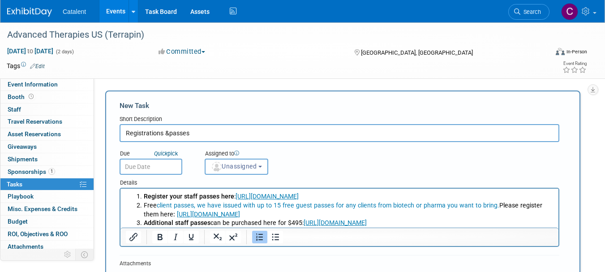
drag, startPoint x: 493, startPoint y: 205, endPoint x: 156, endPoint y: 205, distance: 336.4
click at [156, 205] on li "Free client passes, we have issued with up to 15 free guest passes for any clie…" at bounding box center [349, 210] width 410 height 18
click at [240, 167] on span "Unassigned" at bounding box center [234, 166] width 46 height 7
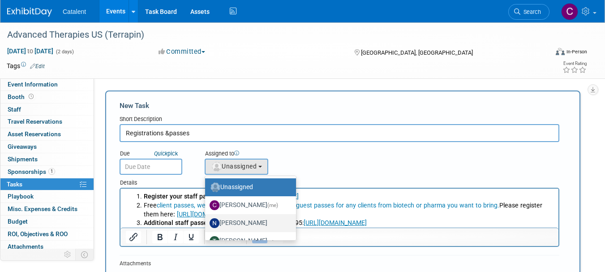
click at [240, 220] on label "Nicole Bullock" at bounding box center [248, 223] width 77 height 14
click at [206, 220] on input "Nicole Bullock" at bounding box center [204, 222] width 6 height 6
select select "02d4bfa8-3b27-41d6-9684-f5788393f352"
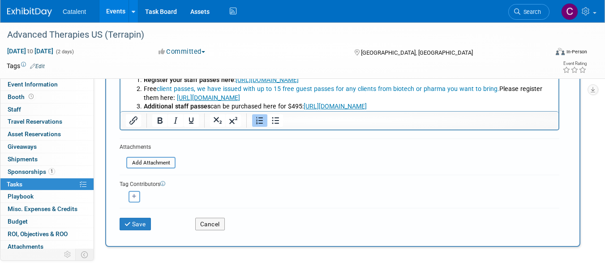
scroll to position [120, 0]
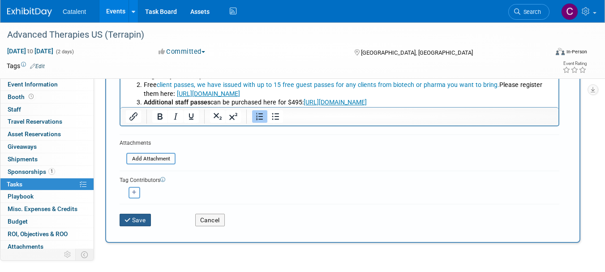
click at [145, 219] on button "Save" at bounding box center [135, 220] width 31 height 13
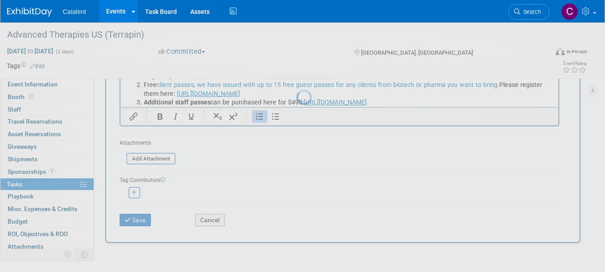
scroll to position [11, 0]
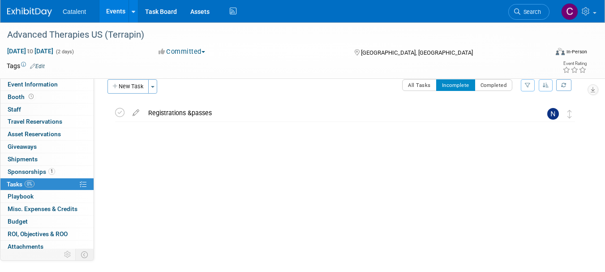
click at [44, 83] on span "Event Information" at bounding box center [33, 84] width 50 height 7
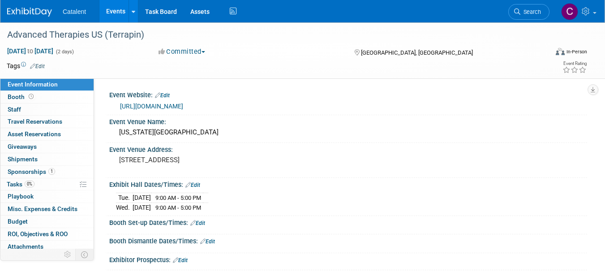
click at [41, 96] on link "Booth" at bounding box center [46, 97] width 93 height 12
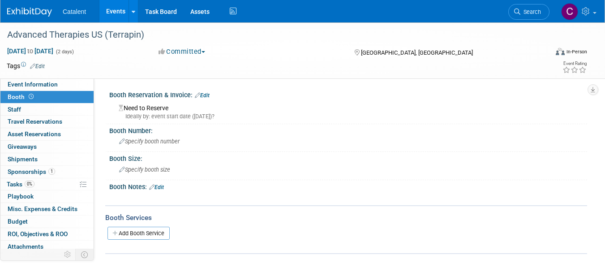
click at [163, 187] on link "Edit" at bounding box center [156, 187] width 15 height 6
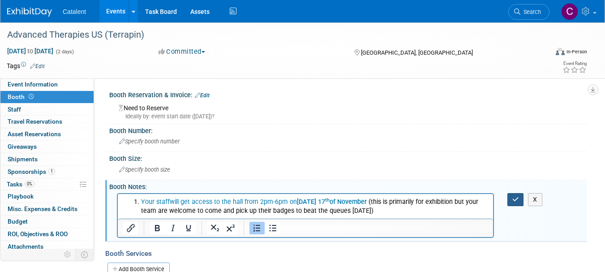
click at [513, 199] on icon "button" at bounding box center [515, 199] width 7 height 6
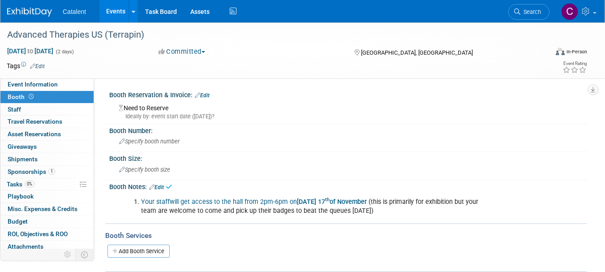
scroll to position [18, 0]
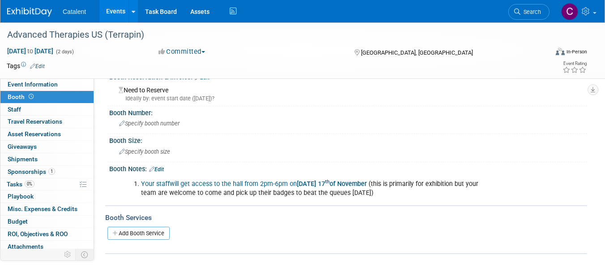
click at [44, 183] on link "0% Tasks 0%" at bounding box center [46, 184] width 93 height 12
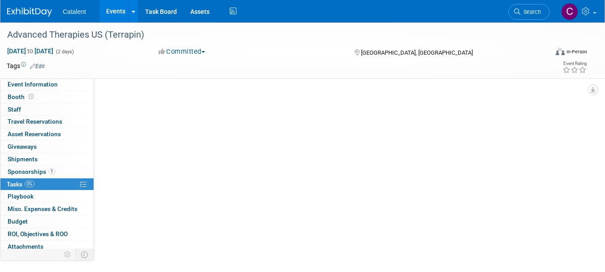
scroll to position [0, 0]
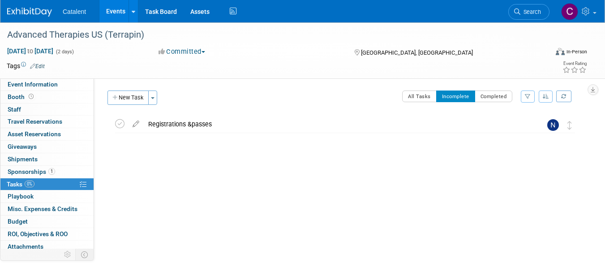
click at [129, 99] on button "New Task" at bounding box center [127, 97] width 41 height 14
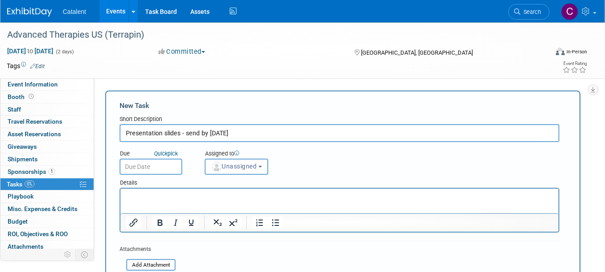
type input "Presentation slides - send by 31 Oct"
click at [163, 166] on input "text" at bounding box center [151, 167] width 63 height 16
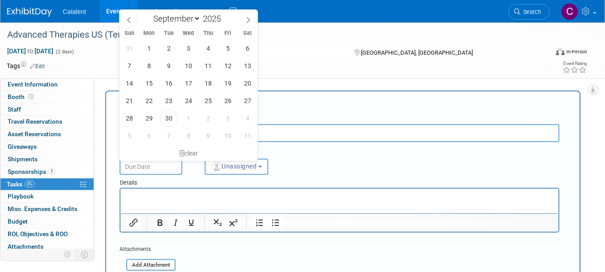
click at [196, 17] on select "January February March April May June July August September October November De…" at bounding box center [175, 18] width 52 height 11
select select "9"
click at [149, 13] on select "January February March April May June July August September October November De…" at bounding box center [175, 18] width 52 height 11
click at [226, 103] on span "24" at bounding box center [227, 100] width 17 height 17
type input "Oct 24, 2025"
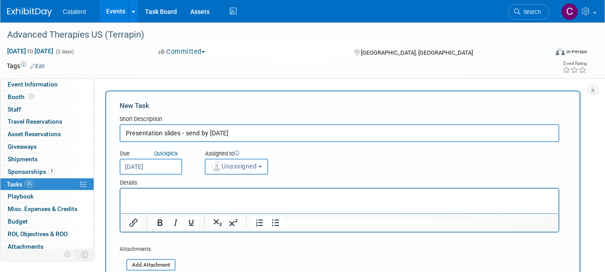
click at [243, 167] on span "Unassigned" at bounding box center [234, 166] width 46 height 7
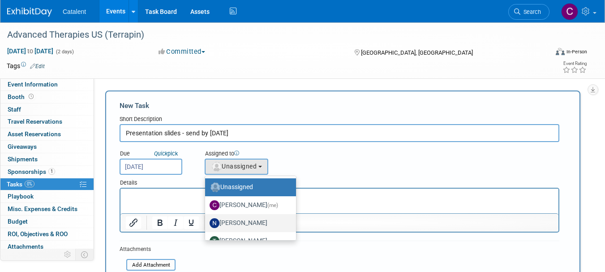
click at [244, 221] on label "[PERSON_NAME]" at bounding box center [248, 223] width 77 height 14
click at [206, 221] on input "[PERSON_NAME]" at bounding box center [204, 222] width 6 height 6
select select "02d4bfa8-3b27-41d6-9684-f5788393f352"
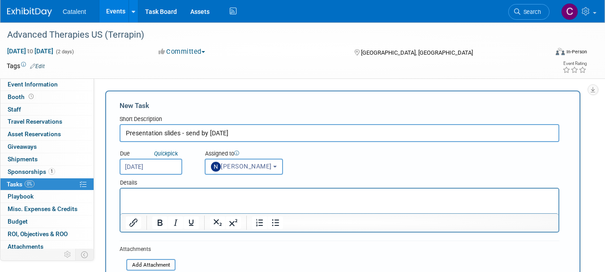
click at [214, 196] on p "Rich Text Area. Press ALT-0 for help." at bounding box center [340, 196] width 428 height 9
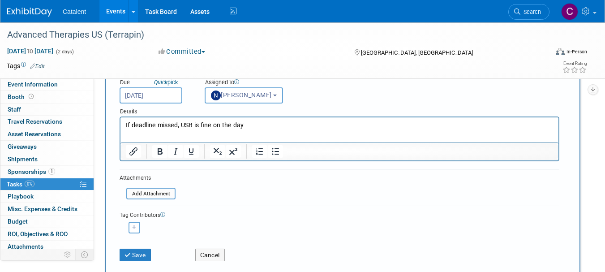
scroll to position [82, 0]
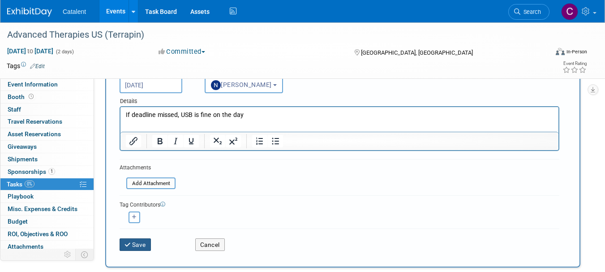
click at [140, 247] on button "Save" at bounding box center [135, 244] width 31 height 13
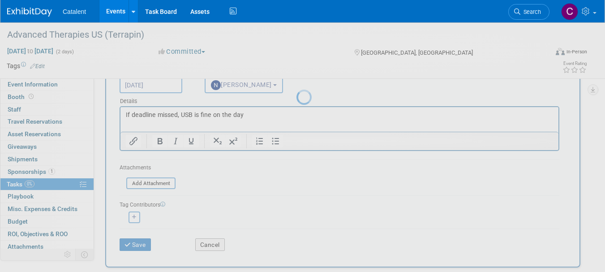
scroll to position [11, 0]
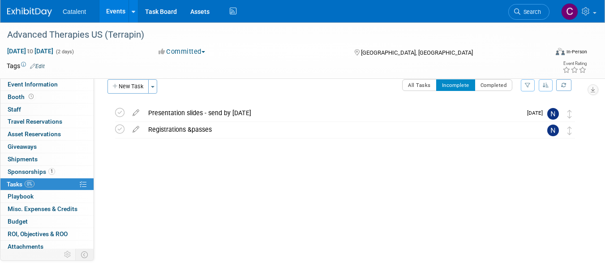
click at [34, 170] on span "Sponsorships 1" at bounding box center [31, 171] width 47 height 7
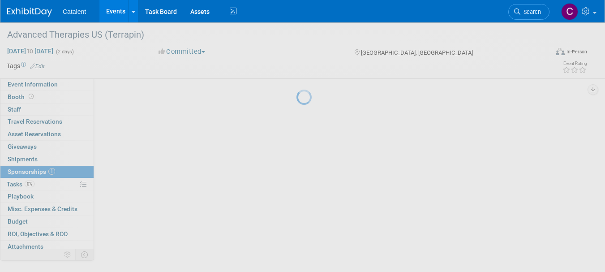
scroll to position [0, 0]
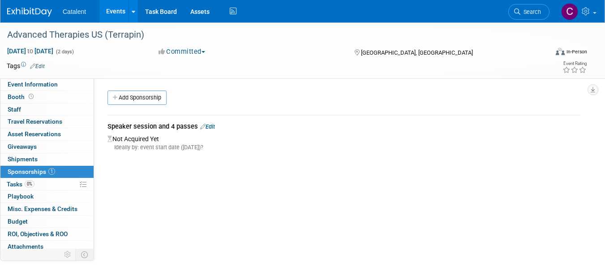
click at [39, 183] on link "0% Tasks 0%" at bounding box center [46, 184] width 93 height 12
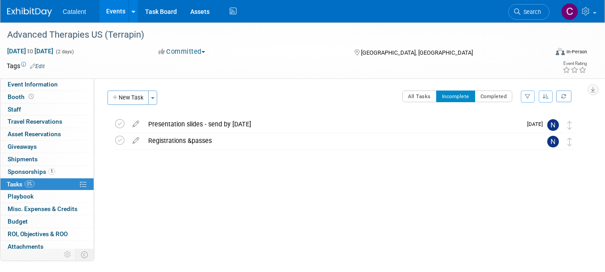
click at [132, 98] on button "New Task" at bounding box center [127, 97] width 41 height 14
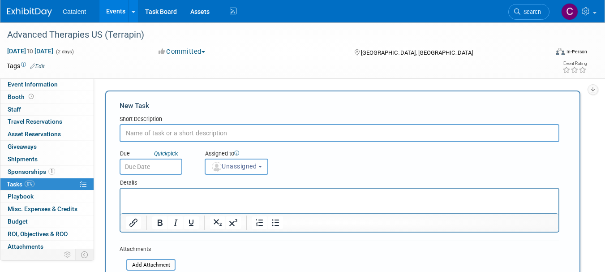
paste input "You speaking slot is Day 1 at 2:55 in Track 5: Gene Therapy"
drag, startPoint x: 185, startPoint y: 131, endPoint x: 80, endPoint y: 129, distance: 104.8
click at [80, 129] on div "Event Information Event Info Booth Booth 0 Staff 0 Staff 0 Travel Reservations …" at bounding box center [302, 230] width 605 height 417
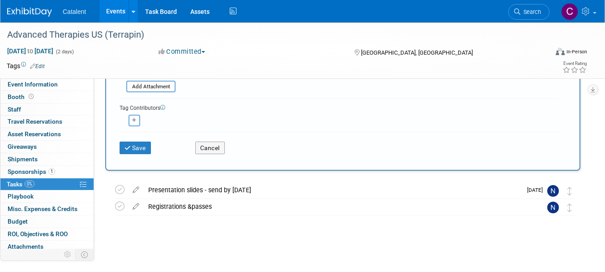
scroll to position [185, 0]
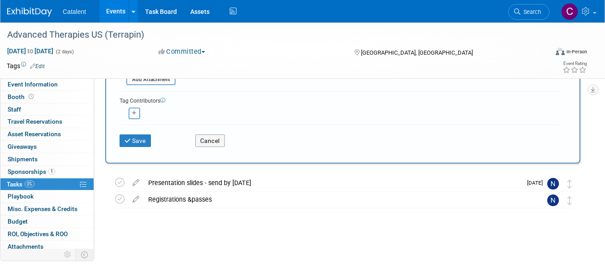
type input "Confirmed speaking slot: Day 1 at 2:55 in Track 5: Gene Therapy"
click at [142, 142] on button "Save" at bounding box center [135, 140] width 31 height 13
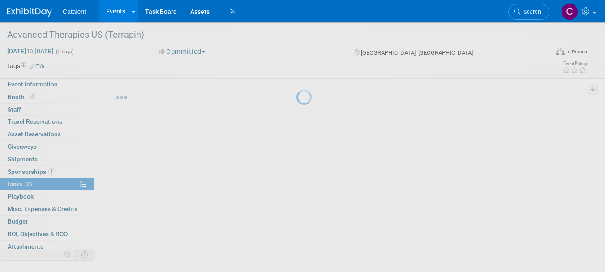
scroll to position [11, 0]
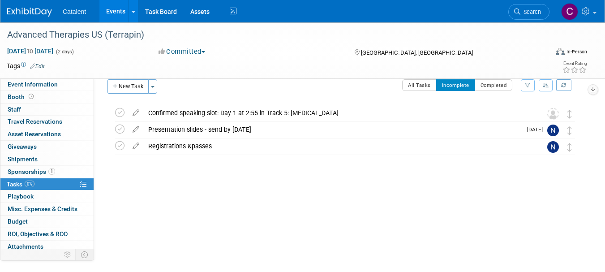
click at [47, 84] on span "Event Information" at bounding box center [33, 84] width 50 height 7
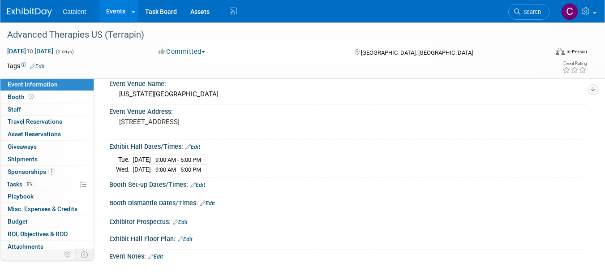
scroll to position [58, 0]
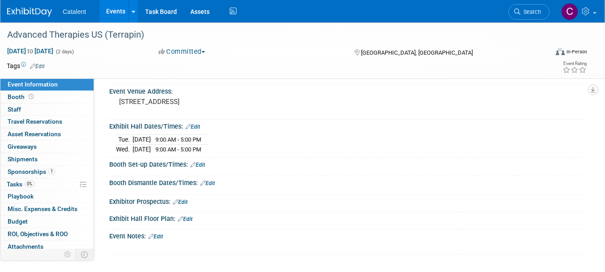
click at [161, 235] on link "Edit" at bounding box center [155, 236] width 15 height 6
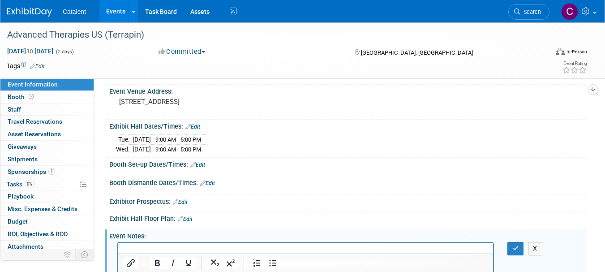
scroll to position [0, 0]
click at [145, 245] on html at bounding box center [305, 249] width 375 height 13
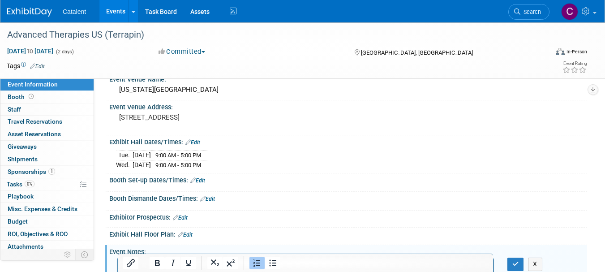
scroll to position [113, 0]
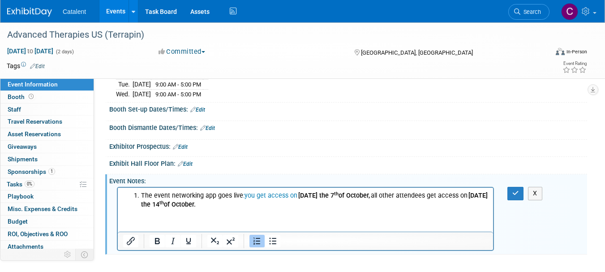
click at [275, 209] on li "The event networking app goes live : you get access on   Tuesday the 7 th of Oc…" at bounding box center [314, 200] width 347 height 18
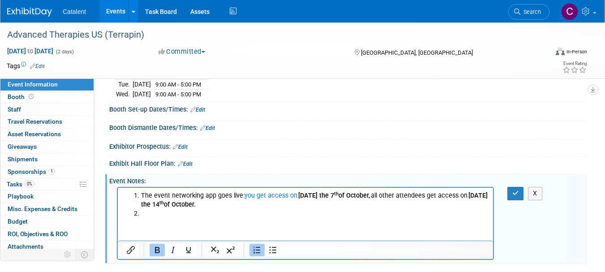
click at [153, 212] on li "Rich Text Area. Press ALT-0 for help." at bounding box center [314, 213] width 347 height 9
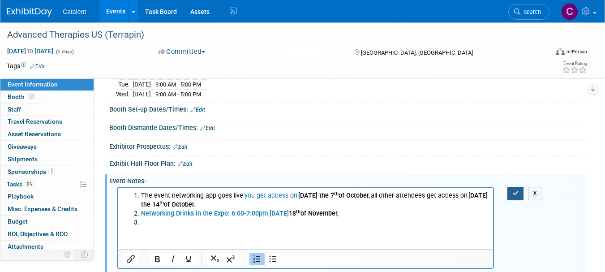
click at [515, 193] on icon "button" at bounding box center [515, 193] width 7 height 6
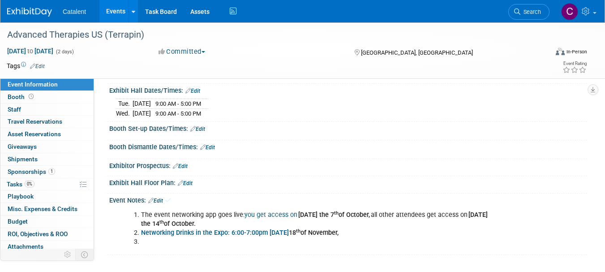
click at [47, 182] on link "0% Tasks 0%" at bounding box center [46, 184] width 93 height 12
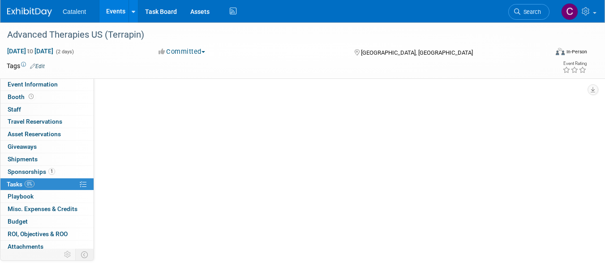
scroll to position [0, 0]
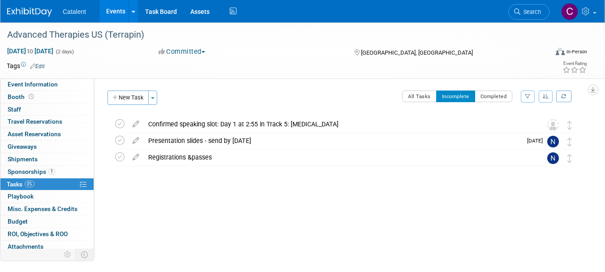
click at [130, 100] on button "New Task" at bounding box center [127, 97] width 41 height 14
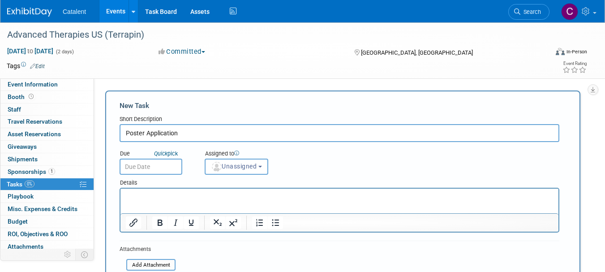
click at [193, 132] on input "Poster Application" at bounding box center [340, 133] width 440 height 18
click at [260, 132] on input "Poster Application Form -by" at bounding box center [340, 133] width 440 height 18
type input "Poster Application Form -by 14 Oct"
click at [251, 164] on span "Unassigned" at bounding box center [234, 166] width 46 height 7
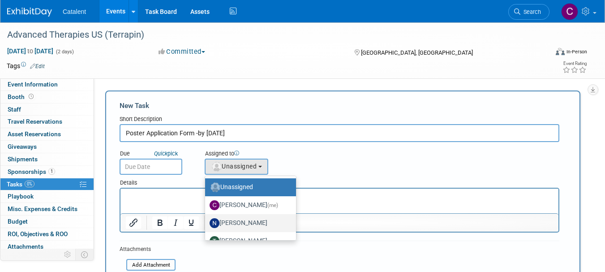
click at [251, 223] on label "[PERSON_NAME]" at bounding box center [248, 223] width 77 height 14
click at [206, 223] on input "[PERSON_NAME]" at bounding box center [204, 222] width 6 height 6
select select "02d4bfa8-3b27-41d6-9684-f5788393f352"
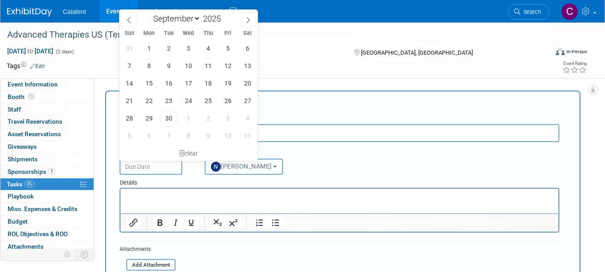
click at [155, 163] on input "text" at bounding box center [151, 167] width 63 height 16
click at [197, 15] on select "January February March April May June July August September October November De…" at bounding box center [175, 18] width 52 height 11
select select "9"
click at [149, 13] on select "January February March April May June July August September October November De…" at bounding box center [175, 18] width 52 height 11
click at [171, 67] on span "7" at bounding box center [168, 65] width 17 height 17
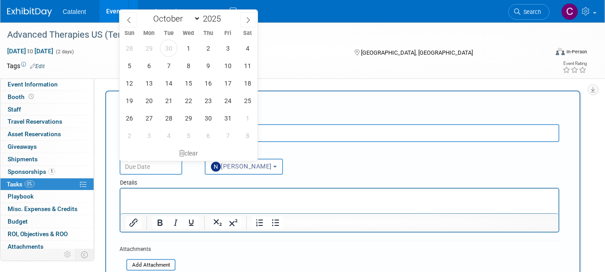
type input "Oct 7, 2025"
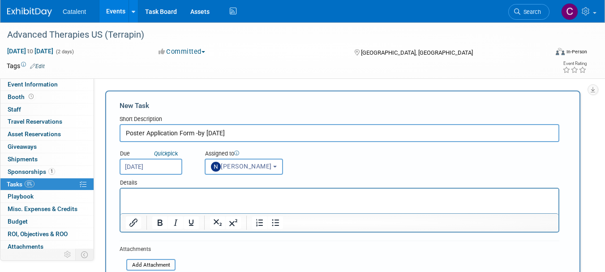
click at [158, 196] on p "Rich Text Area. Press ALT-0 for help." at bounding box center [340, 196] width 428 height 9
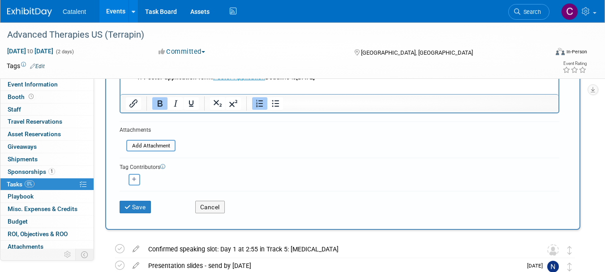
scroll to position [130, 0]
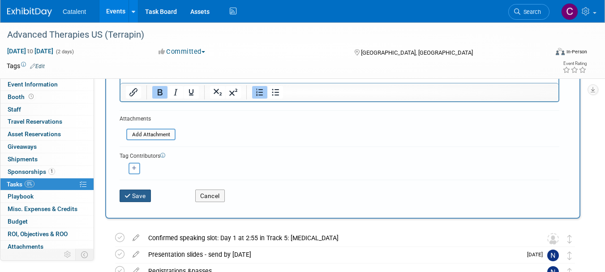
click at [138, 197] on button "Save" at bounding box center [135, 195] width 31 height 13
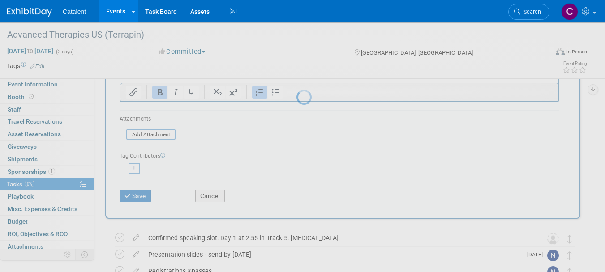
scroll to position [11, 0]
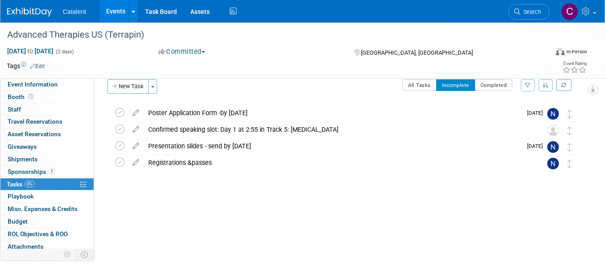
click at [43, 82] on span "Event Information" at bounding box center [33, 84] width 50 height 7
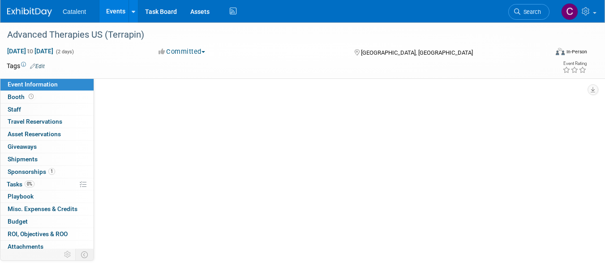
scroll to position [0, 0]
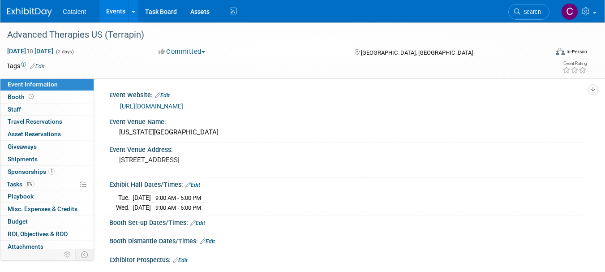
click at [50, 172] on span "1" at bounding box center [51, 171] width 7 height 7
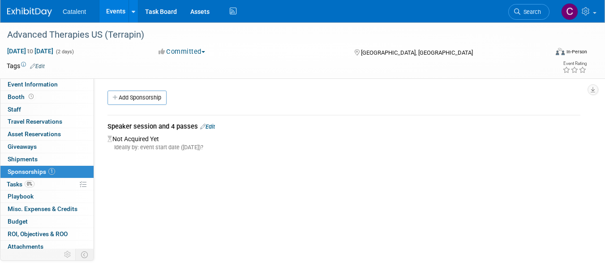
click at [138, 99] on link "Add Sponsorship" at bounding box center [136, 97] width 59 height 14
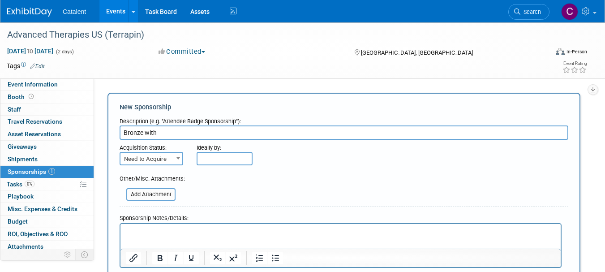
click at [221, 133] on input "Bronze with" at bounding box center [344, 132] width 449 height 14
paste input "20-min track presentation (Gene Therapy Track on Day 1 - Nov. 18 at 14:55–15:15)"
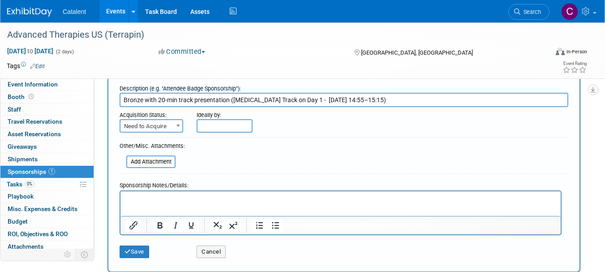
scroll to position [35, 0]
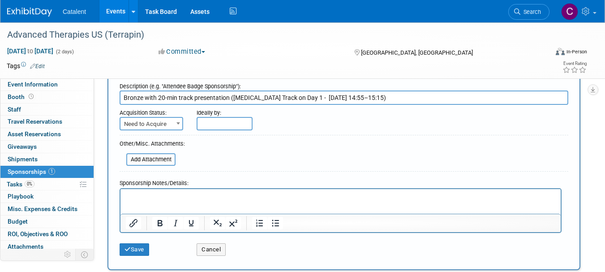
type input "Bronze with 20-min track presentation (Gene Therapy Track on Day 1 - Nov. 18 at…"
click at [178, 123] on b at bounding box center [178, 123] width 4 height 2
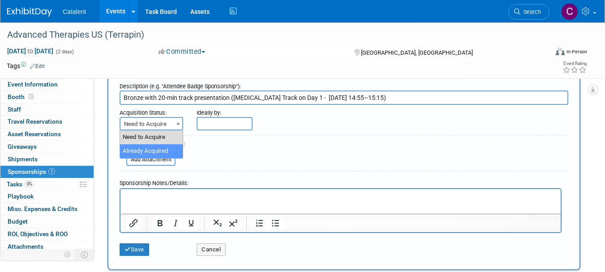
select select "2"
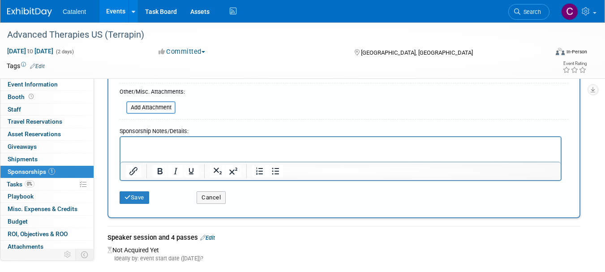
scroll to position [218, 0]
click at [137, 201] on button "Save" at bounding box center [135, 196] width 30 height 13
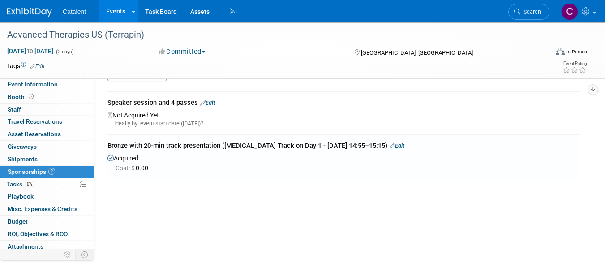
scroll to position [0, 0]
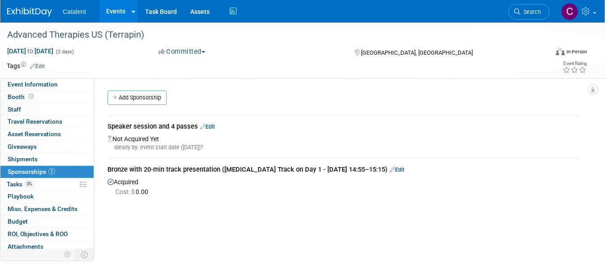
click at [28, 107] on link "0 Staff 0" at bounding box center [46, 109] width 93 height 12
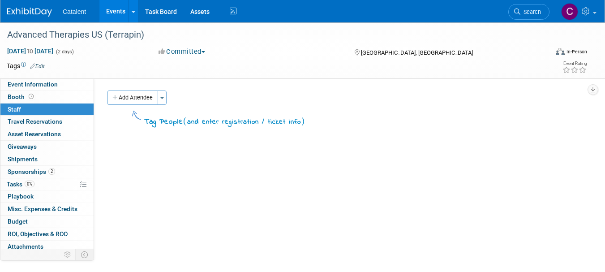
click at [140, 101] on button "Add Attendee" at bounding box center [132, 97] width 51 height 14
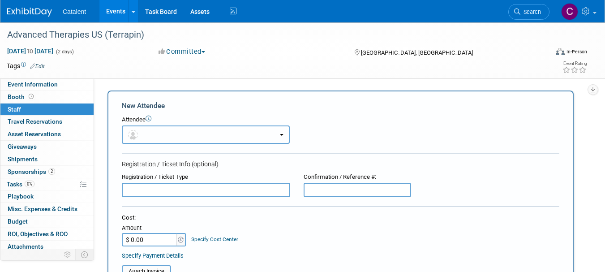
click at [197, 138] on button "button" at bounding box center [206, 134] width 168 height 18
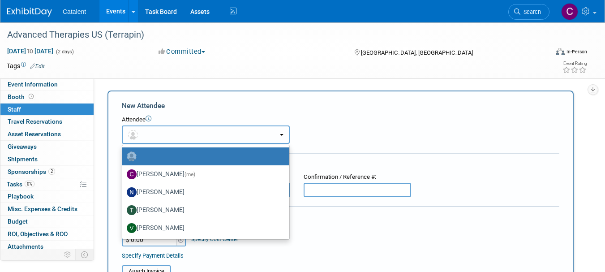
click at [197, 138] on button "button" at bounding box center [206, 134] width 168 height 18
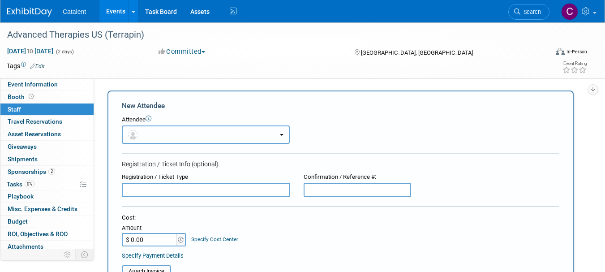
click at [208, 133] on button "button" at bounding box center [206, 134] width 168 height 18
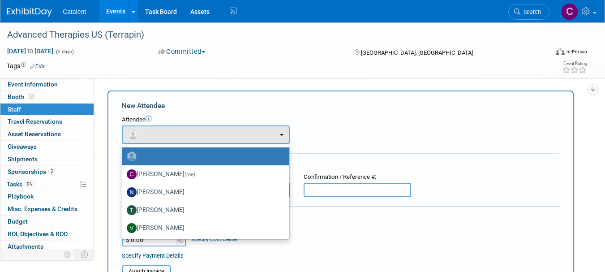
click at [365, 120] on div "Attendee" at bounding box center [341, 120] width 438 height 9
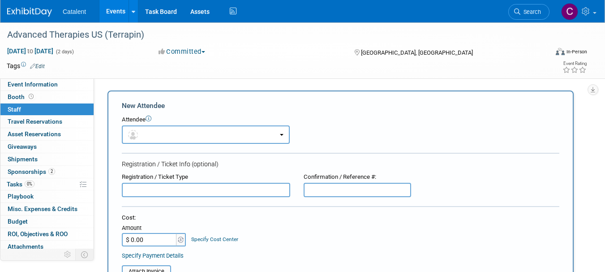
click at [60, 172] on link "2 Sponsorships 2" at bounding box center [46, 172] width 93 height 12
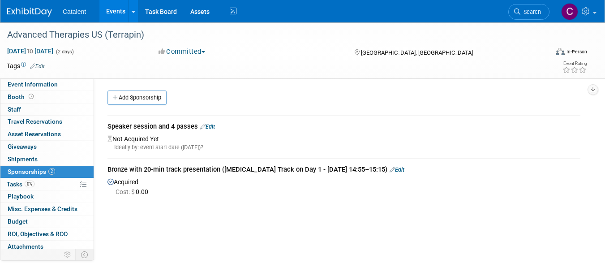
click at [41, 186] on link "0% Tasks 0%" at bounding box center [46, 184] width 93 height 12
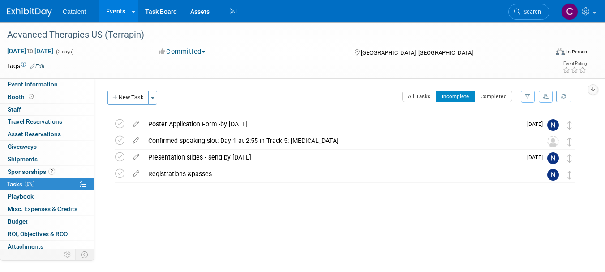
click at [165, 176] on div "Registrations &passes" at bounding box center [337, 173] width 386 height 15
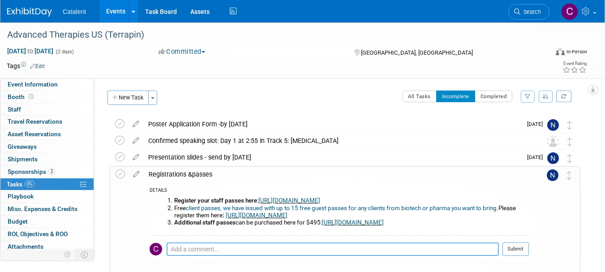
click at [217, 245] on textarea at bounding box center [333, 248] width 332 height 13
paste textarea "Blaine Rathmann, Marlayna Chemin, Dan Stringer, Philip Wills , Trish Demko (to …"
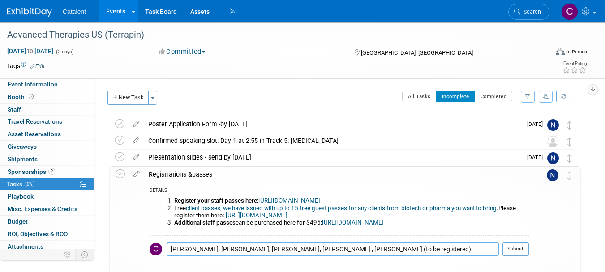
click at [340, 248] on textarea "Blaine Rathmann, Marlayna Chemin, Dan Stringer, Philip Wills , Trish Demko (to …" at bounding box center [333, 248] width 332 height 13
type textarea "Blaine Rathmann, Marlayna Chemin, Dan Stringer, Philip Wills (speaker) , Trish …"
click at [521, 252] on button "Submit" at bounding box center [516, 248] width 26 height 13
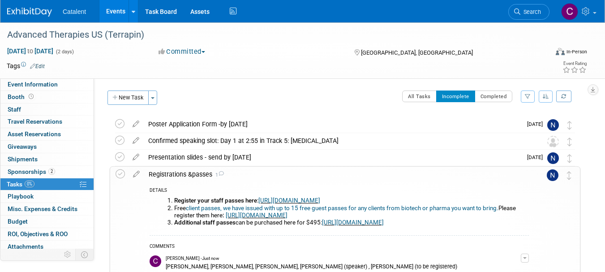
click at [43, 186] on link "0% Tasks 0%" at bounding box center [46, 184] width 93 height 12
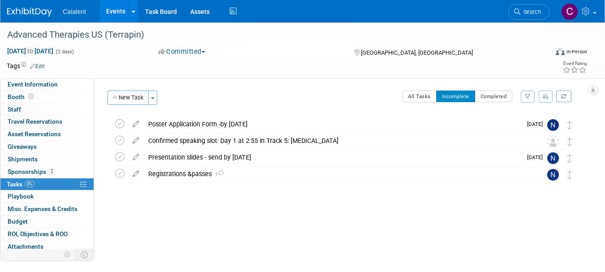
click at [50, 86] on span "Event Information" at bounding box center [33, 84] width 50 height 7
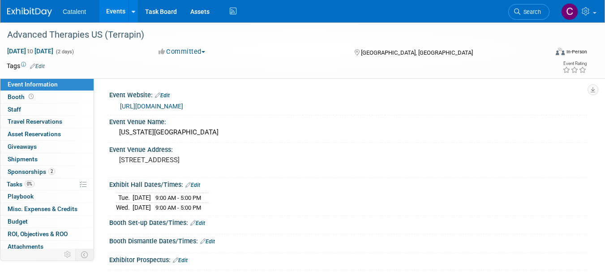
scroll to position [94, 0]
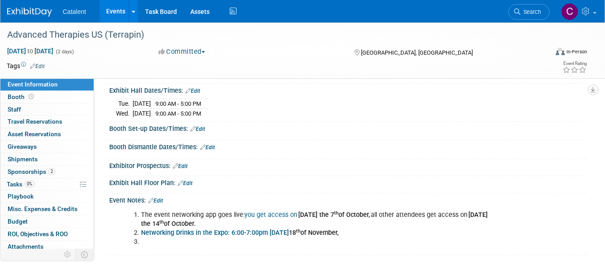
click at [36, 185] on link "0% Tasks 0%" at bounding box center [46, 184] width 93 height 12
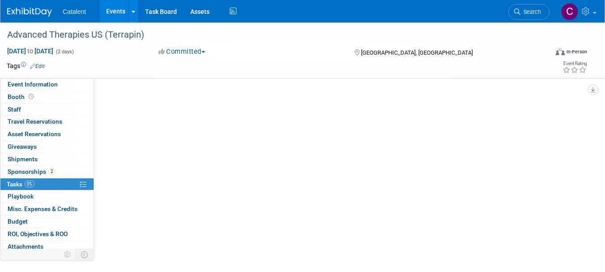
scroll to position [0, 0]
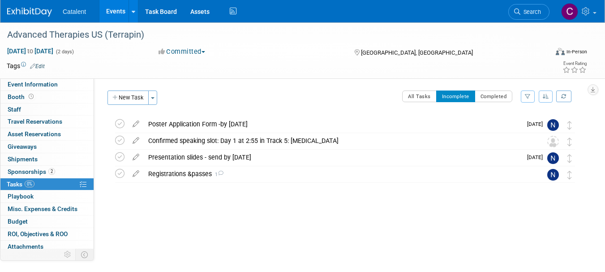
click at [127, 99] on button "New Task" at bounding box center [127, 97] width 41 height 14
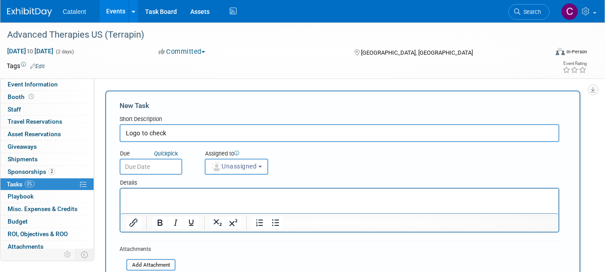
type input "Logo to check"
click at [241, 162] on button "Unassigned" at bounding box center [237, 167] width 64 height 16
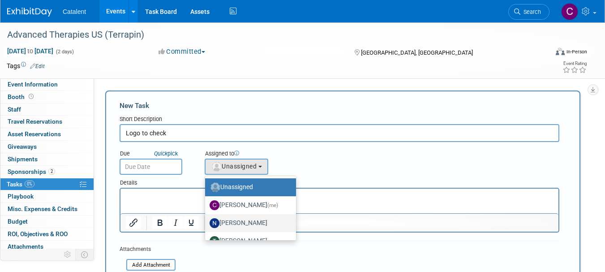
click at [241, 222] on label "[PERSON_NAME]" at bounding box center [248, 223] width 77 height 14
click at [206, 222] on input "[PERSON_NAME]" at bounding box center [204, 222] width 6 height 6
select select "02d4bfa8-3b27-41d6-9684-f5788393f352"
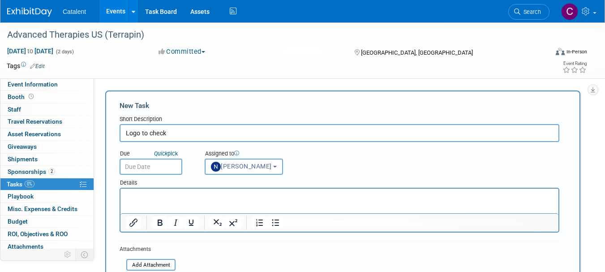
click at [158, 165] on input "text" at bounding box center [151, 167] width 63 height 16
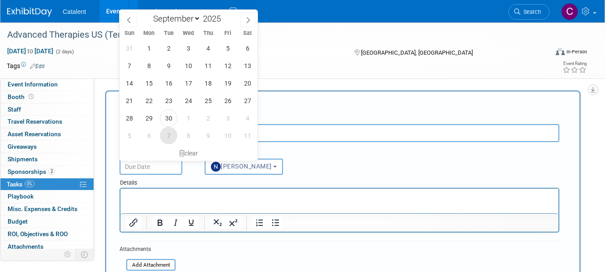
click at [169, 135] on span "7" at bounding box center [168, 135] width 17 height 17
type input "Oct 7, 2025"
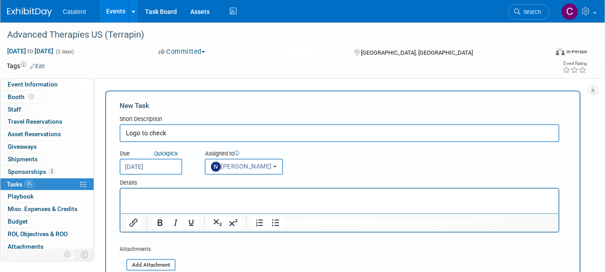
scroll to position [210, 0]
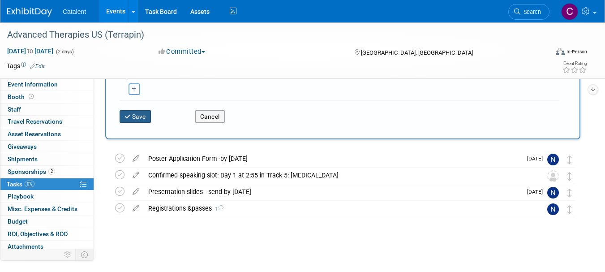
click at [145, 116] on button "Save" at bounding box center [135, 116] width 31 height 13
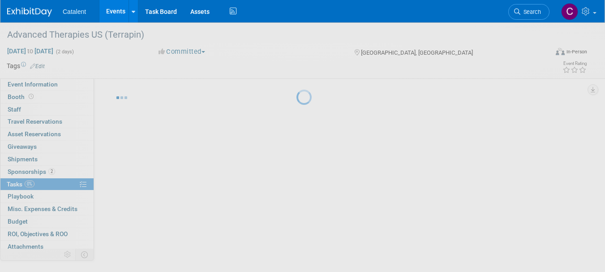
scroll to position [11, 0]
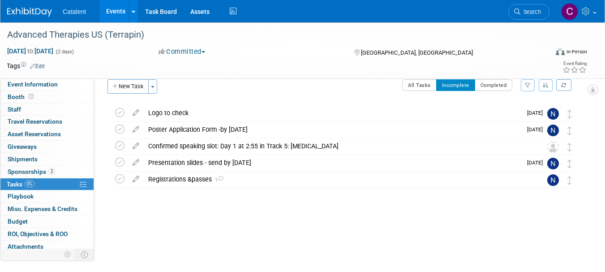
click at [26, 16] on img at bounding box center [29, 12] width 45 height 9
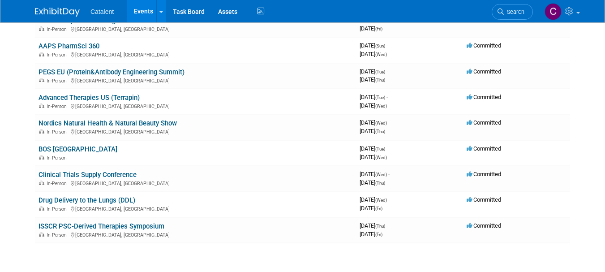
scroll to position [147, 0]
click at [77, 145] on link "BOS [GEOGRAPHIC_DATA]" at bounding box center [78, 148] width 79 height 8
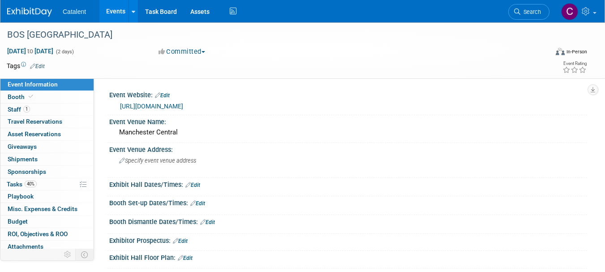
click at [40, 181] on link "40% Tasks 40%" at bounding box center [46, 184] width 93 height 12
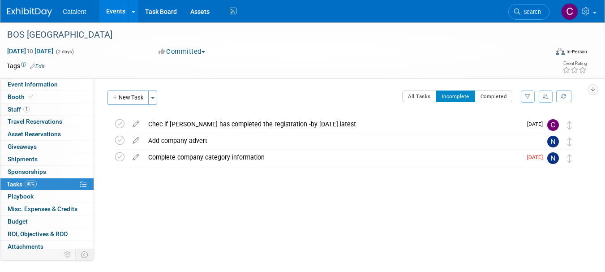
click at [134, 139] on icon at bounding box center [136, 138] width 16 height 11
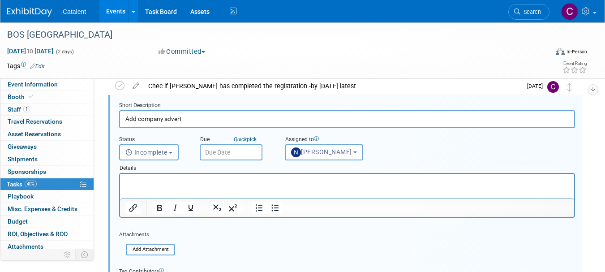
scroll to position [35, 0]
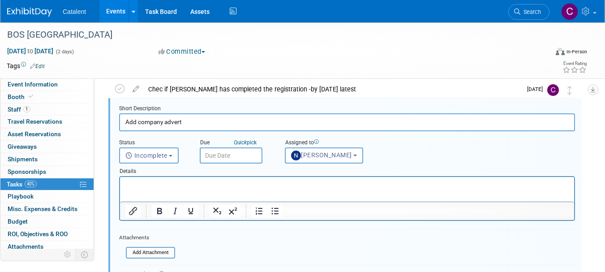
click at [295, 122] on input "Add company advert" at bounding box center [347, 121] width 456 height 17
click at [138, 121] on input "Add company advert -by [DATE]" at bounding box center [347, 121] width 456 height 17
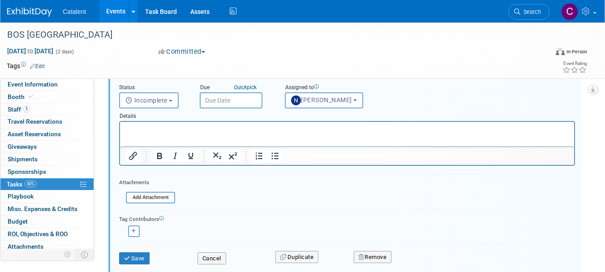
scroll to position [91, 0]
type input "Add digital company advert -by [DATE]"
click at [241, 100] on body "Catalent Events Add Event Bulk Upload Events Shareable Event Boards Recently Vi…" at bounding box center [302, 45] width 605 height 272
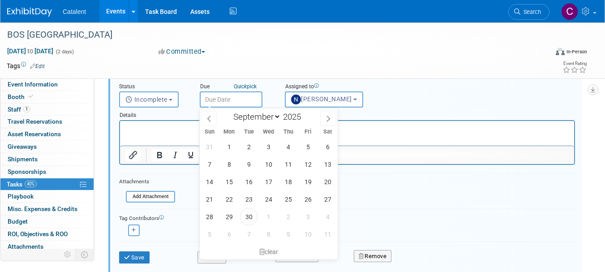
click at [276, 115] on select "January February March April May June July August September October November De…" at bounding box center [255, 116] width 52 height 11
select select "9"
click at [229, 111] on select "January February March April May June July August September October November De…" at bounding box center [255, 116] width 52 height 11
click at [291, 218] on span "30" at bounding box center [287, 216] width 17 height 17
type input "Oct 30, 2025"
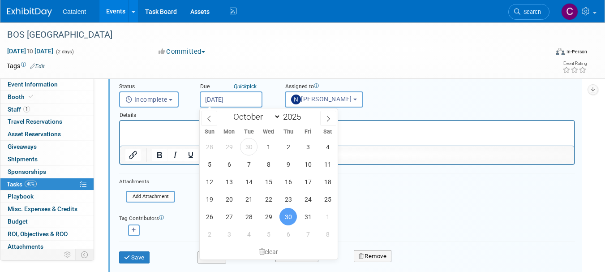
click at [179, 132] on p "Rich Text Area. Press ALT-0 for help." at bounding box center [347, 129] width 444 height 9
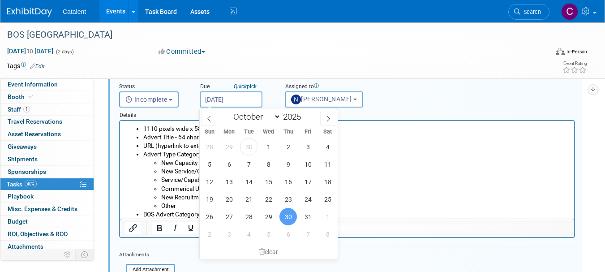
click at [371, 160] on li "New Capacity" at bounding box center [365, 163] width 408 height 9
click at [288, 218] on span "30" at bounding box center [287, 216] width 17 height 17
click at [397, 162] on li "New Capacity" at bounding box center [365, 163] width 408 height 9
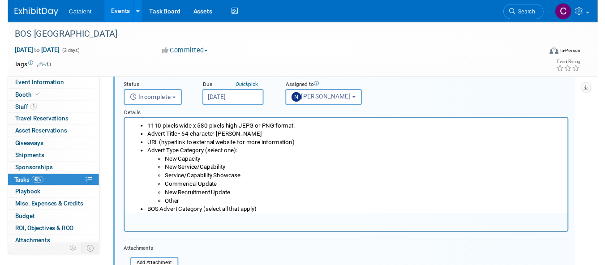
scroll to position [0, 0]
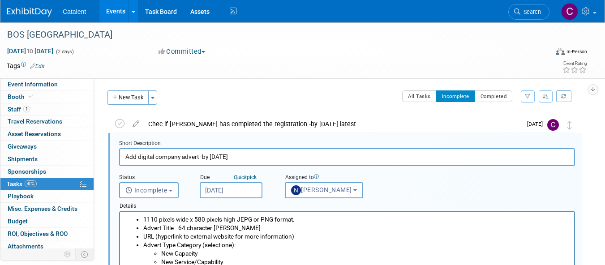
click at [254, 151] on input "Add digital company advert -by 1 Nov" at bounding box center [347, 156] width 456 height 17
click at [240, 156] on input "Add digital company advert -by 1 Nov (Rhe and Sneha has been emailed)" at bounding box center [347, 156] width 456 height 17
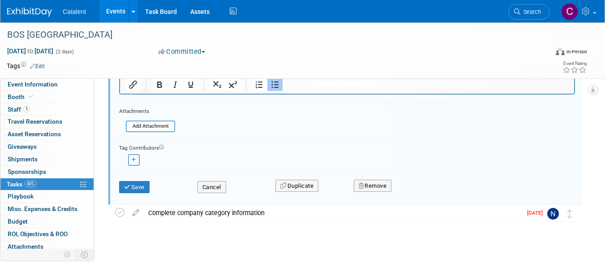
scroll to position [239, 0]
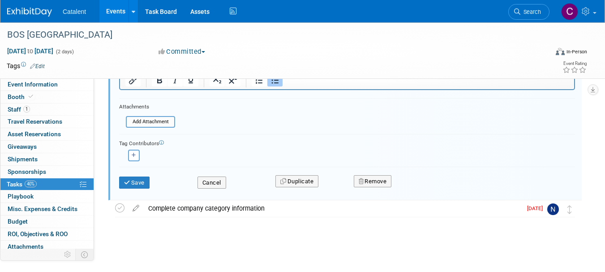
type input "Add digital company advert -by 1 Nov (Rhea and Sneha has been emailed)"
click at [134, 188] on button "Save" at bounding box center [134, 182] width 30 height 13
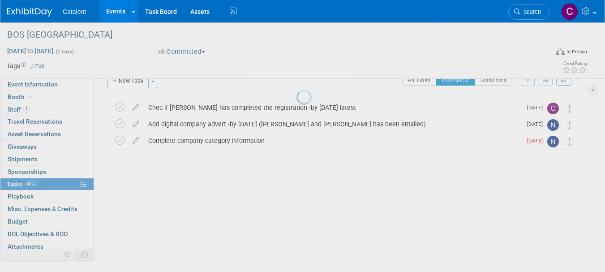
scroll to position [11, 0]
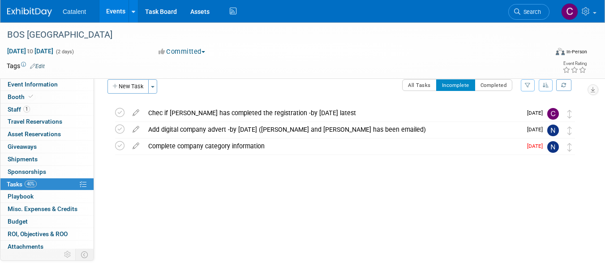
click at [22, 14] on img at bounding box center [29, 12] width 45 height 9
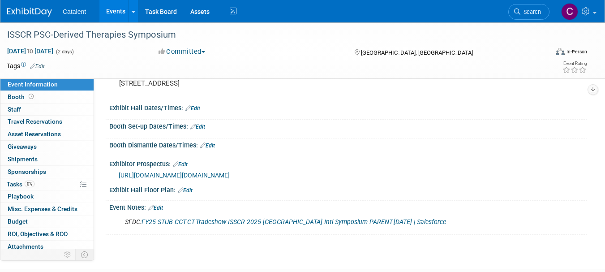
scroll to position [91, 0]
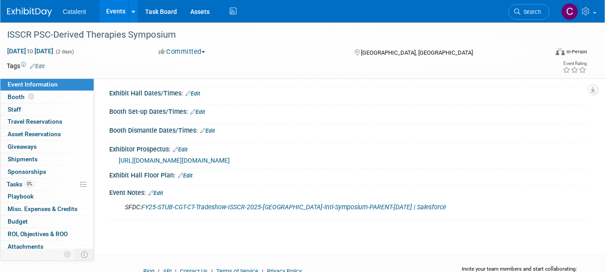
click at [605, 109] on html "Catalent Events Add Event Bulk Upload Events Shareable Event Boards Recently Vi…" at bounding box center [302, 45] width 605 height 272
click at [43, 182] on link "0% Tasks 0%" at bounding box center [46, 184] width 93 height 12
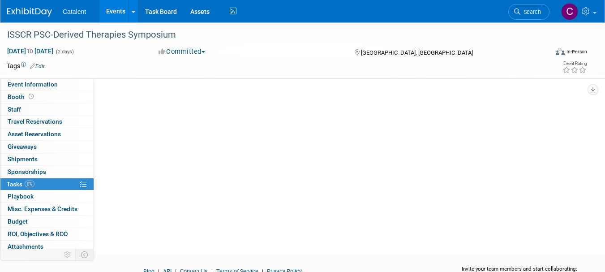
scroll to position [0, 0]
